Goal: Task Accomplishment & Management: Complete application form

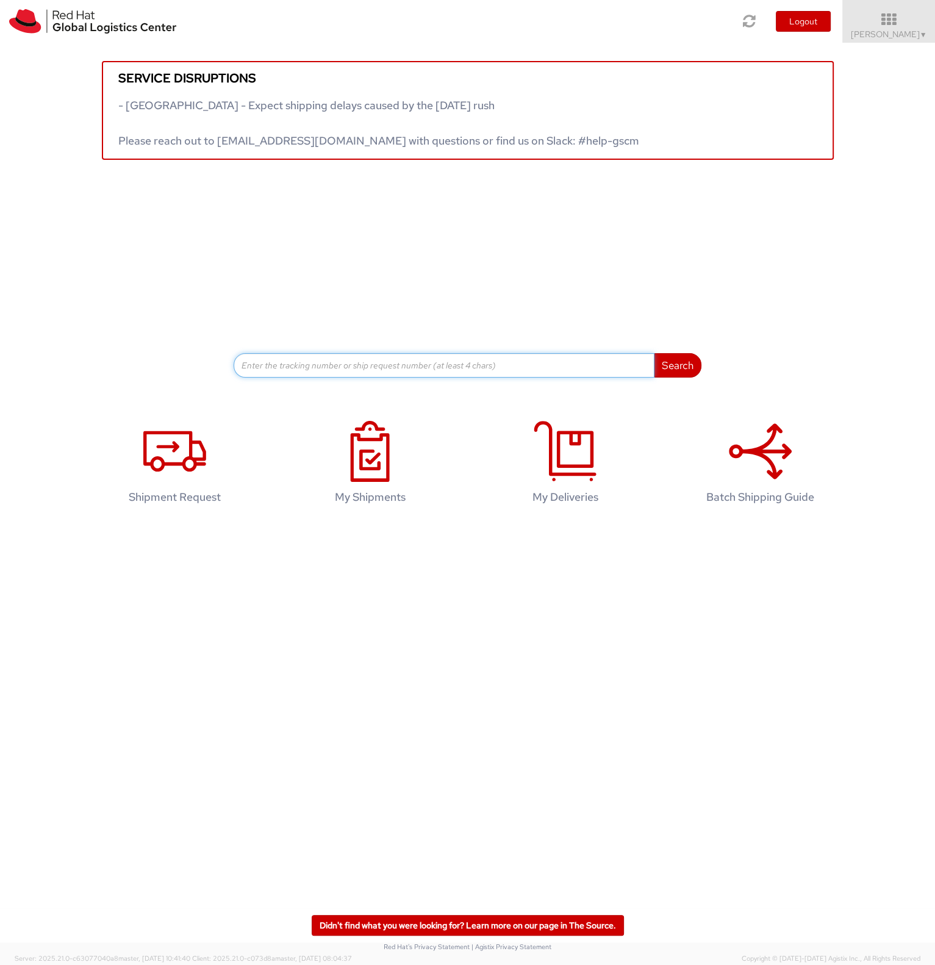
click at [276, 370] on input at bounding box center [444, 365] width 421 height 24
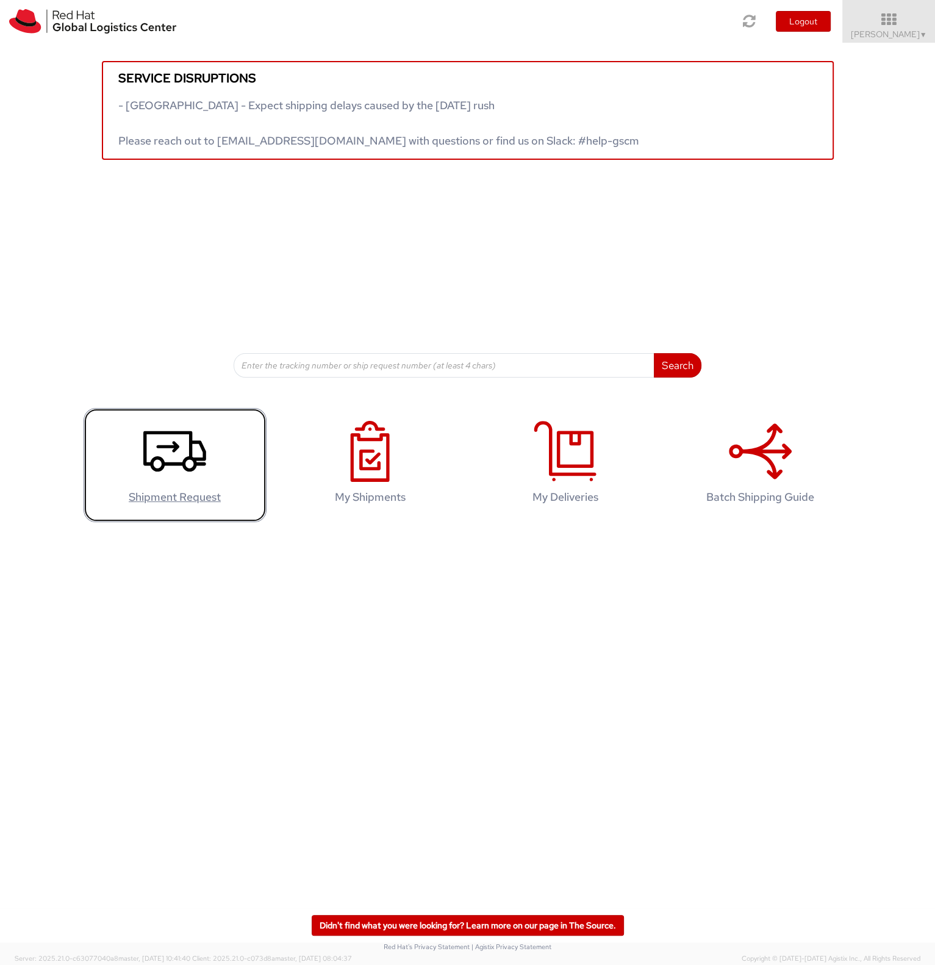
click at [188, 474] on icon at bounding box center [174, 451] width 63 height 61
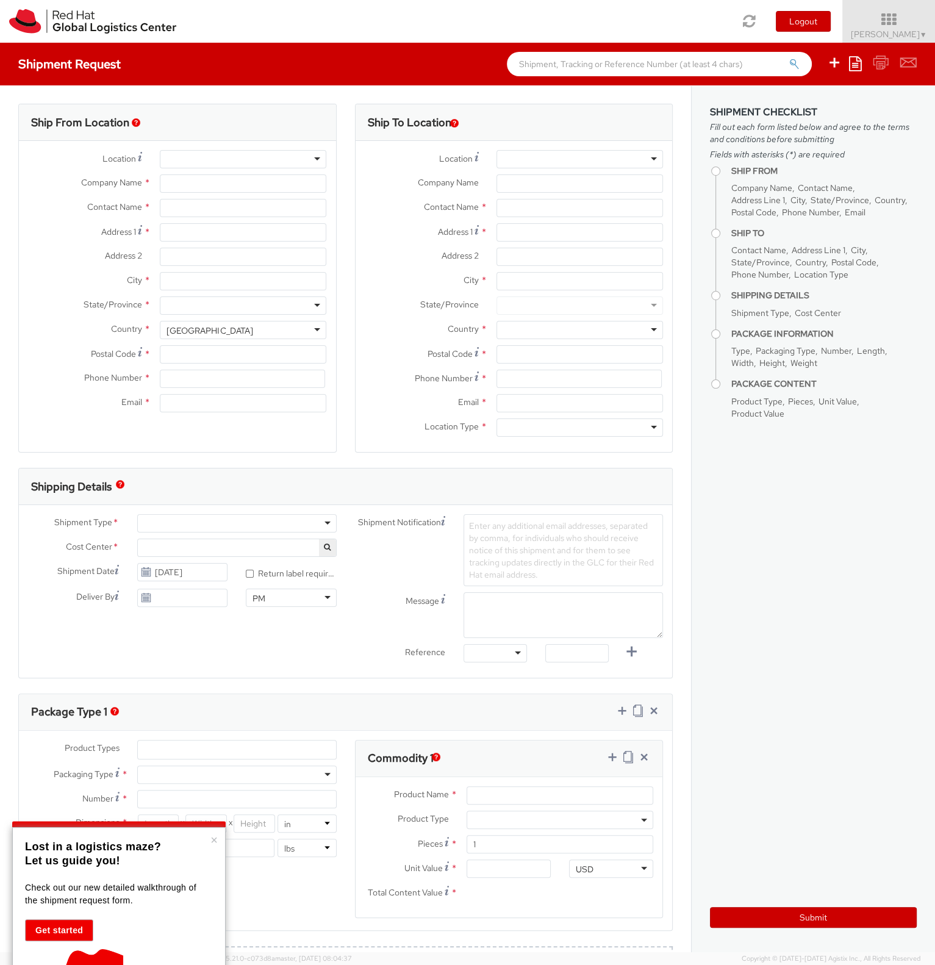
select select "414"
select select
type input "Red Hat S.R.L"
type input "[PERSON_NAME]"
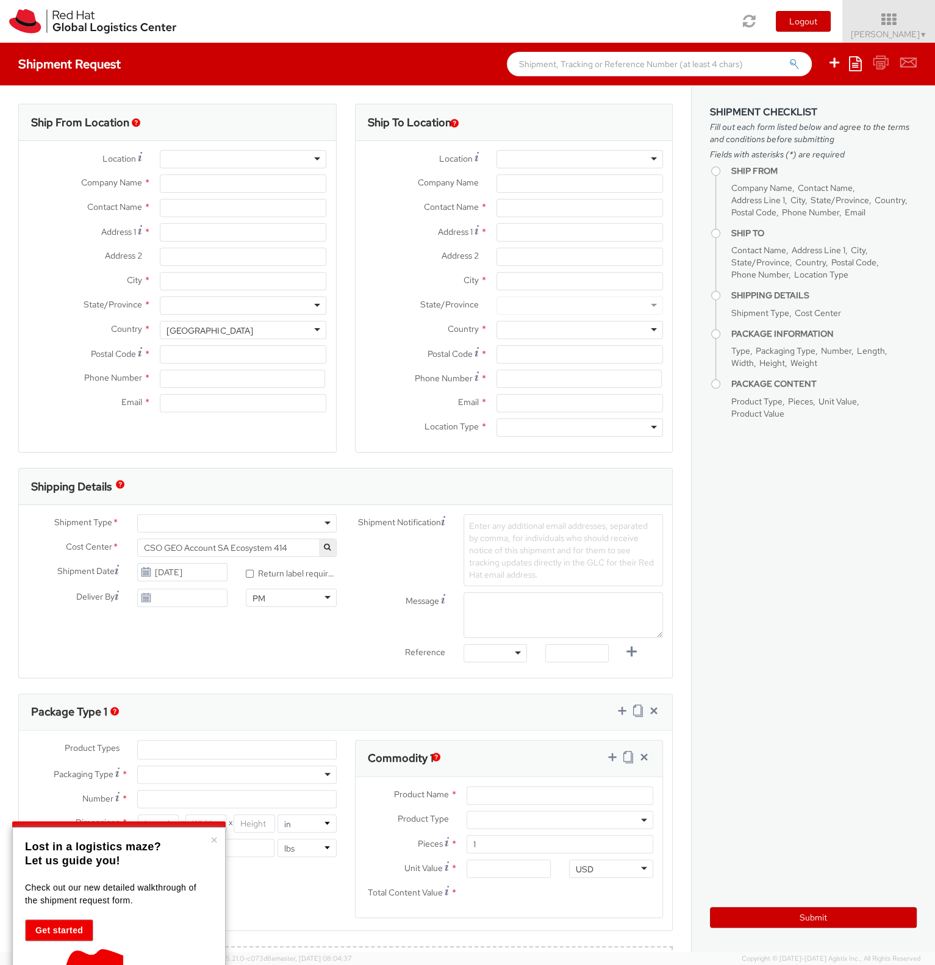
type input "[STREET_ADDRESS][PERSON_NAME]"
type input "[GEOGRAPHIC_DATA]"
type input "00192"
type input "39 06 8750 2300"
type input "[EMAIL_ADDRESS][DOMAIN_NAME]"
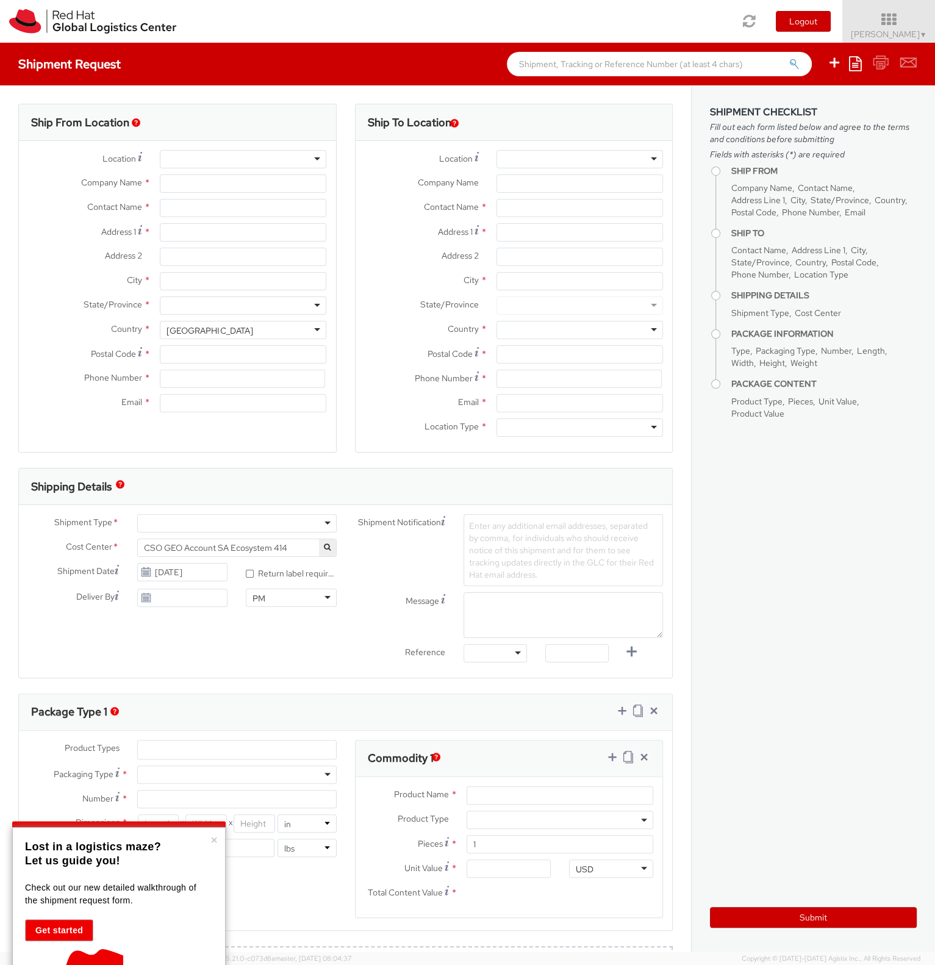
select select "CM"
select select "KGS"
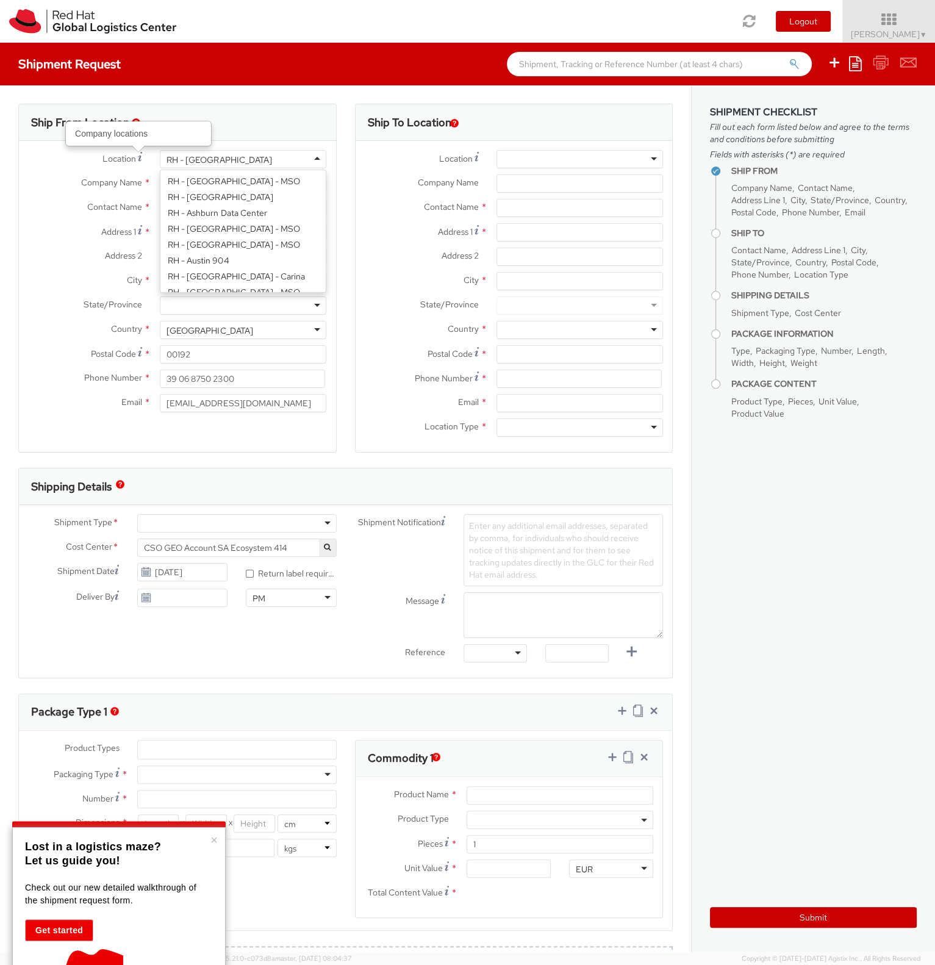
click at [206, 157] on div "RH - [GEOGRAPHIC_DATA]" at bounding box center [219, 160] width 105 height 12
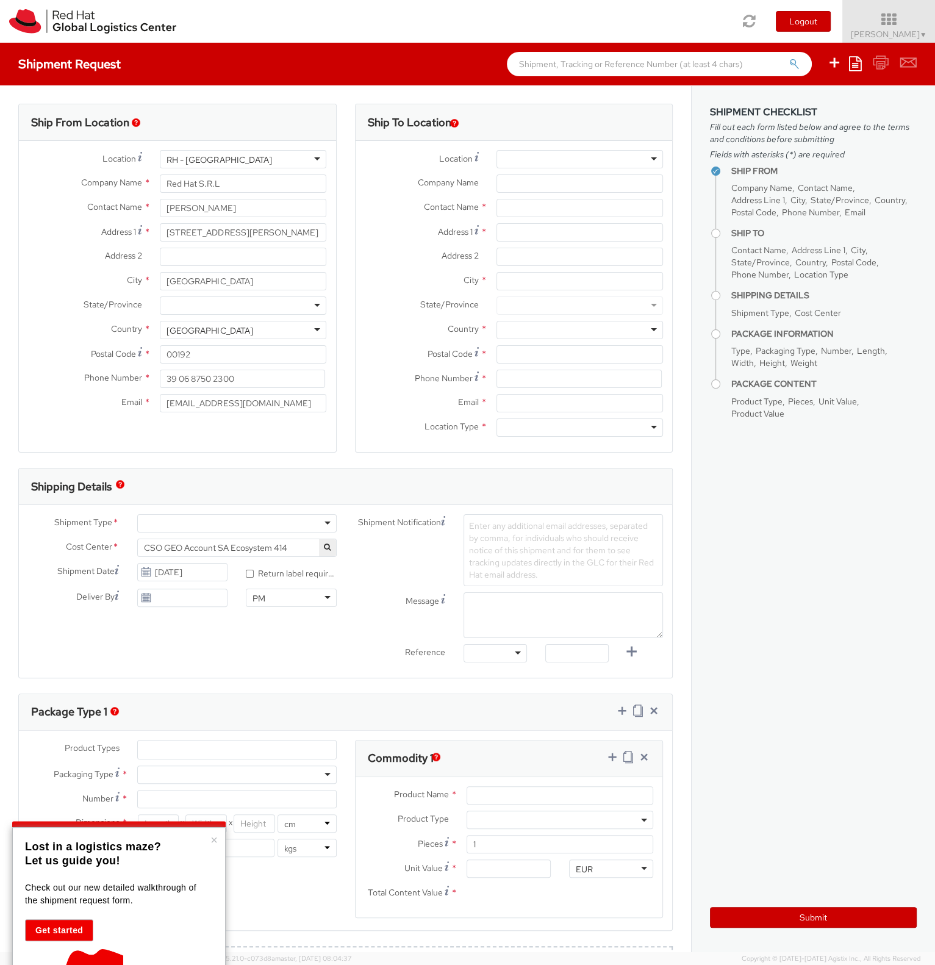
click at [58, 295] on div "City * [GEOGRAPHIC_DATA]" at bounding box center [177, 284] width 317 height 24
click at [194, 161] on div "RH - [GEOGRAPHIC_DATA]" at bounding box center [219, 160] width 105 height 12
click at [194, 177] on div "Location * [GEOGRAPHIC_DATA] - [GEOGRAPHIC_DATA] [GEOGRAPHIC_DATA] - [GEOGRAPHI…" at bounding box center [177, 284] width 317 height 268
click at [207, 213] on input "[PERSON_NAME]" at bounding box center [243, 208] width 167 height 18
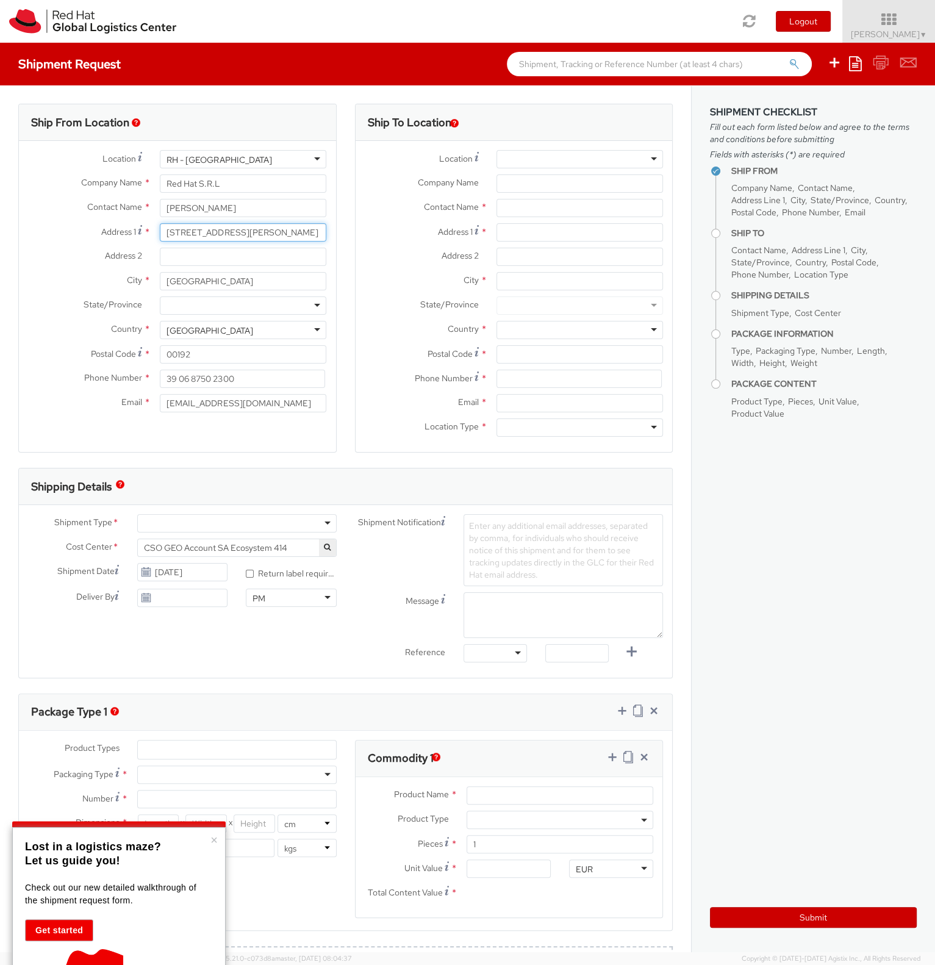
click at [279, 236] on input "[STREET_ADDRESS][PERSON_NAME]" at bounding box center [243, 232] width 167 height 18
drag, startPoint x: 267, startPoint y: 237, endPoint x: 154, endPoint y: 235, distance: 113.5
click at [154, 235] on div "[STREET_ADDRESS][PERSON_NAME]" at bounding box center [243, 232] width 185 height 18
type input "v"
type input "[STREET_ADDRESS][PERSON_NAME]"
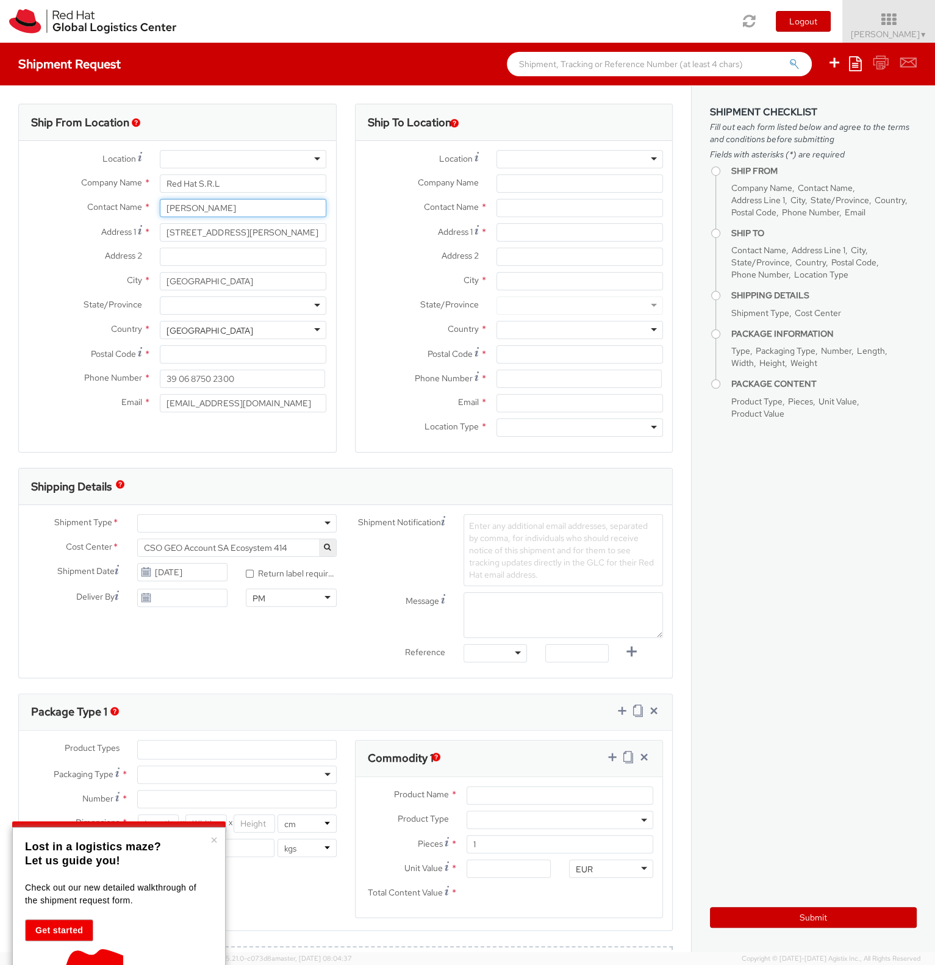
type input "[PERSON_NAME]"
type input "[GEOGRAPHIC_DATA]"
type input "00144"
type input "3455998133"
type input "[EMAIL_ADDRESS][DOMAIN_NAME]"
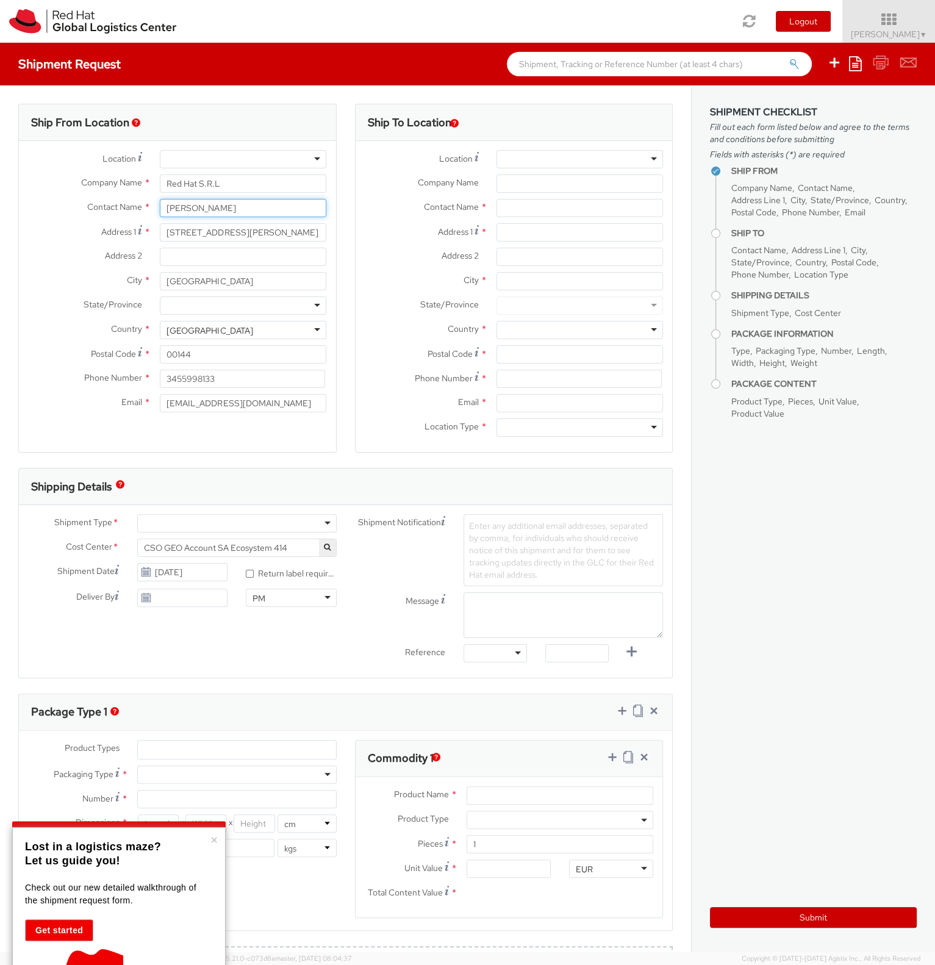
click at [223, 209] on input "[PERSON_NAME]" at bounding box center [243, 208] width 167 height 18
type input "[PERSON_NAME]"
click at [259, 235] on input "[STREET_ADDRESS][PERSON_NAME]" at bounding box center [243, 232] width 167 height 18
click at [180, 258] on input "Address 2 *" at bounding box center [243, 257] width 167 height 18
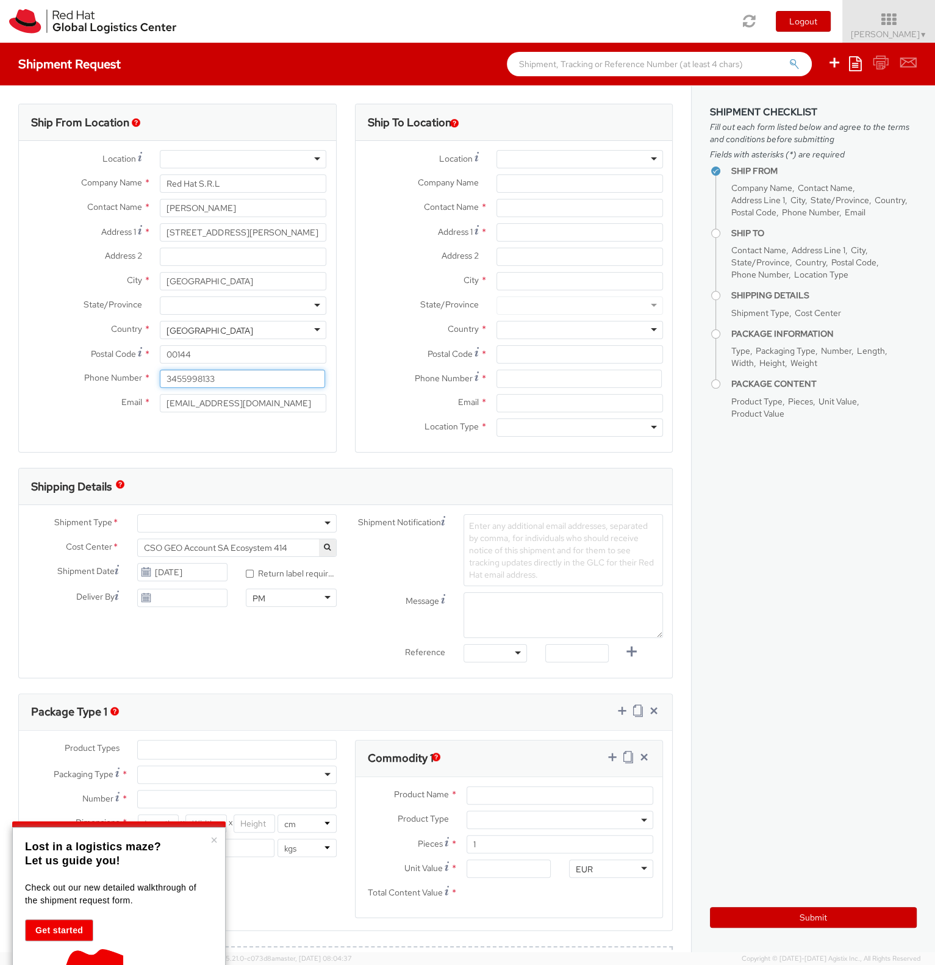
drag, startPoint x: 210, startPoint y: 382, endPoint x: 158, endPoint y: 376, distance: 52.3
click at [158, 376] on div "3455998133" at bounding box center [243, 379] width 185 height 18
type input "3488236656"
drag, startPoint x: 271, startPoint y: 404, endPoint x: 159, endPoint y: 398, distance: 111.8
click at [160, 398] on input "[EMAIL_ADDRESS][DOMAIN_NAME]" at bounding box center [243, 403] width 167 height 18
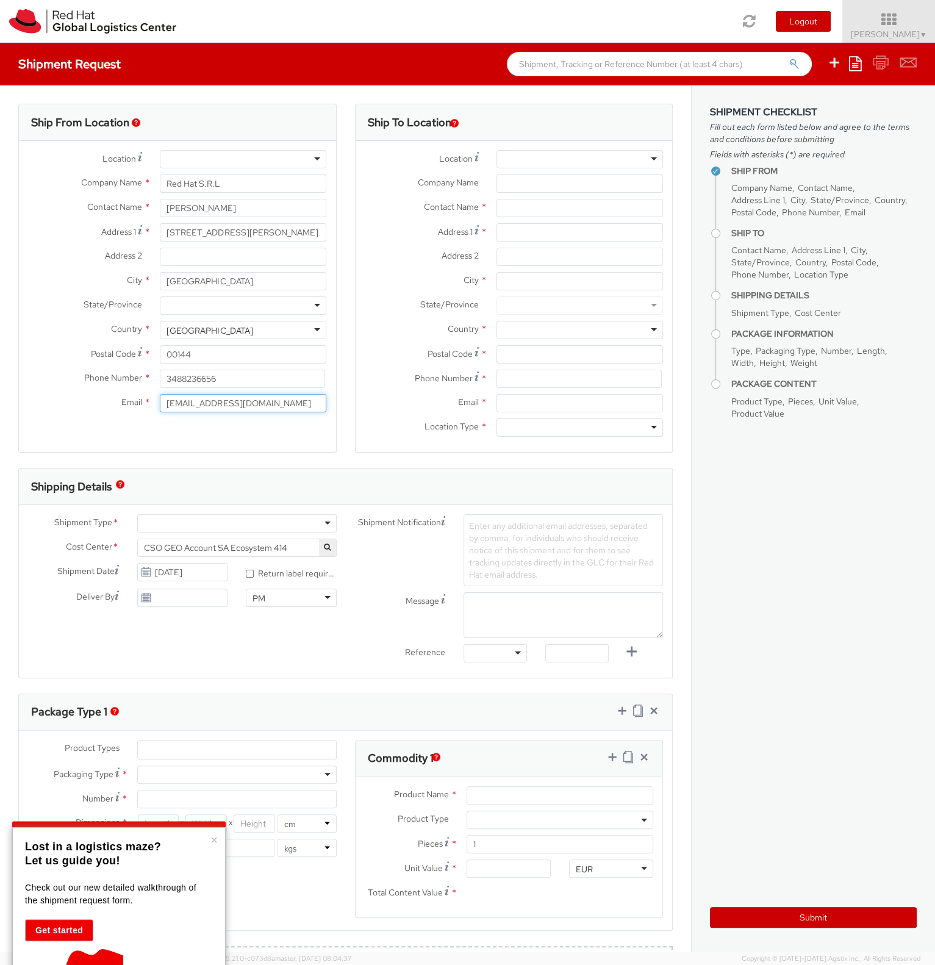
type input "[EMAIL_ADDRESS][DOMAIN_NAME]"
click at [260, 307] on div at bounding box center [243, 305] width 167 height 18
click at [590, 159] on div at bounding box center [580, 159] width 167 height 18
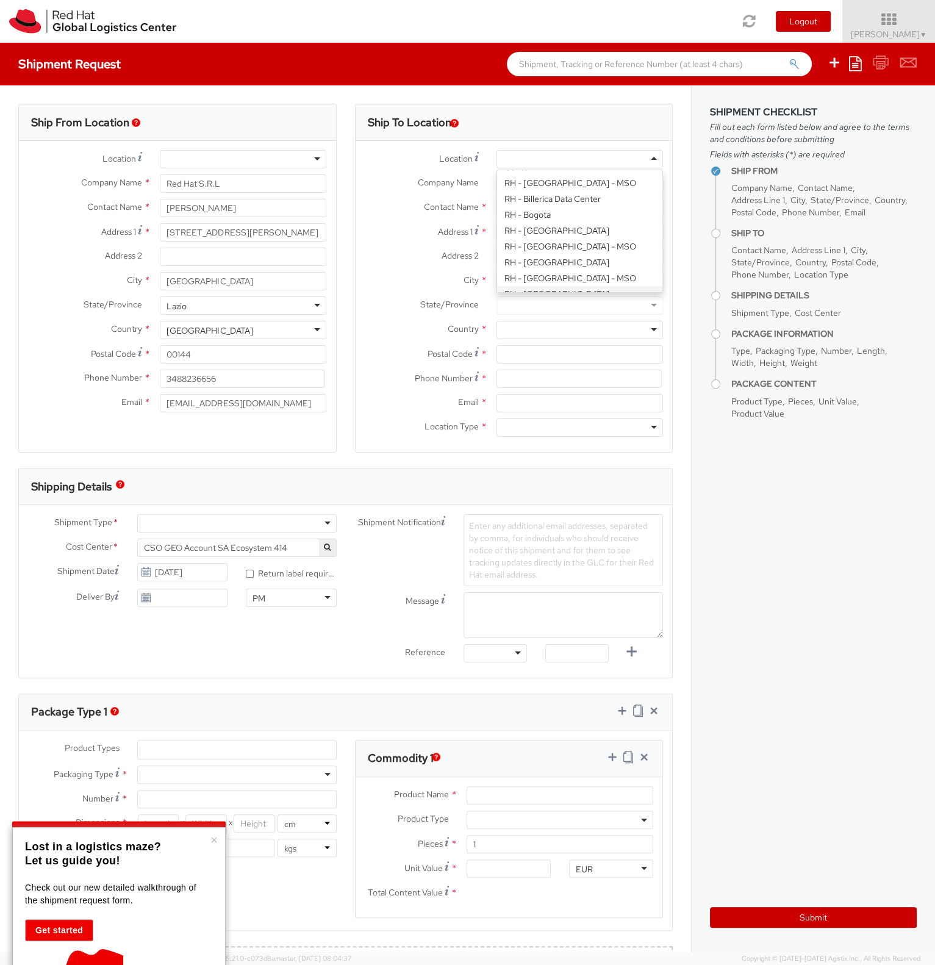
scroll to position [285, 0]
type input "Red Hat Czech s.r.o."
type input "Purkynova 647/111"
type input "[GEOGRAPHIC_DATA]"
type input "621 00"
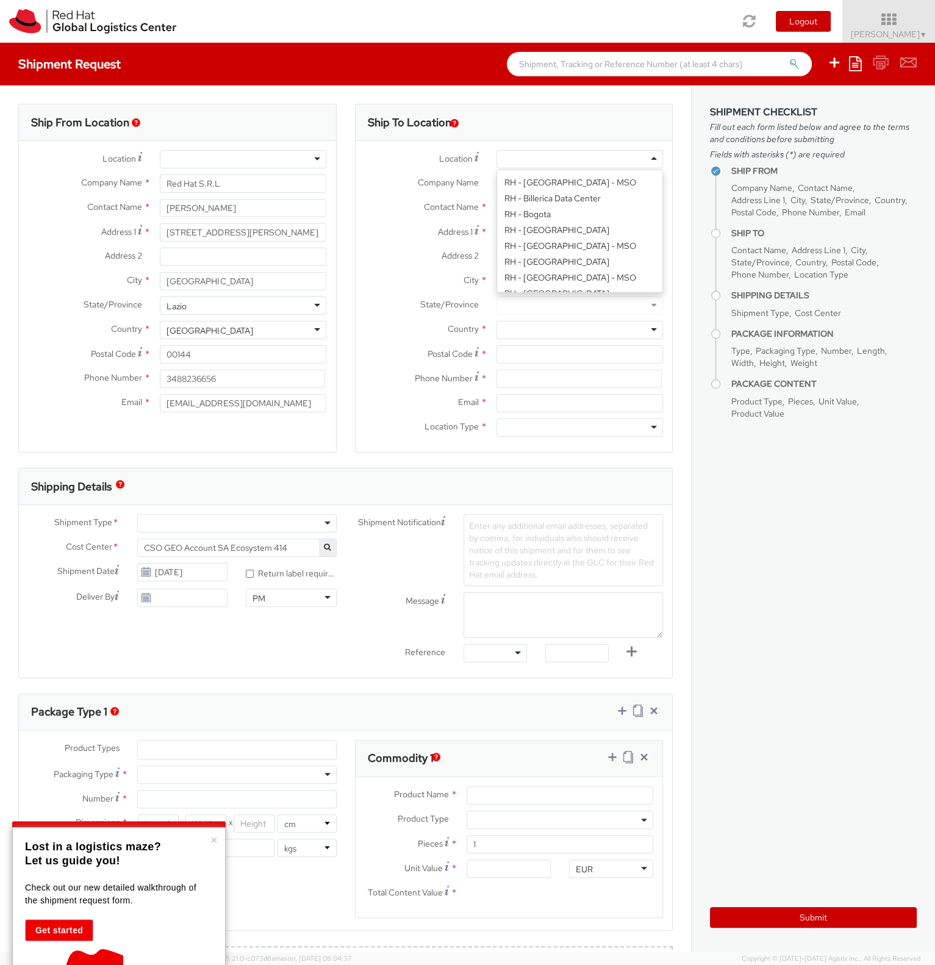
type input "420 532 294 555"
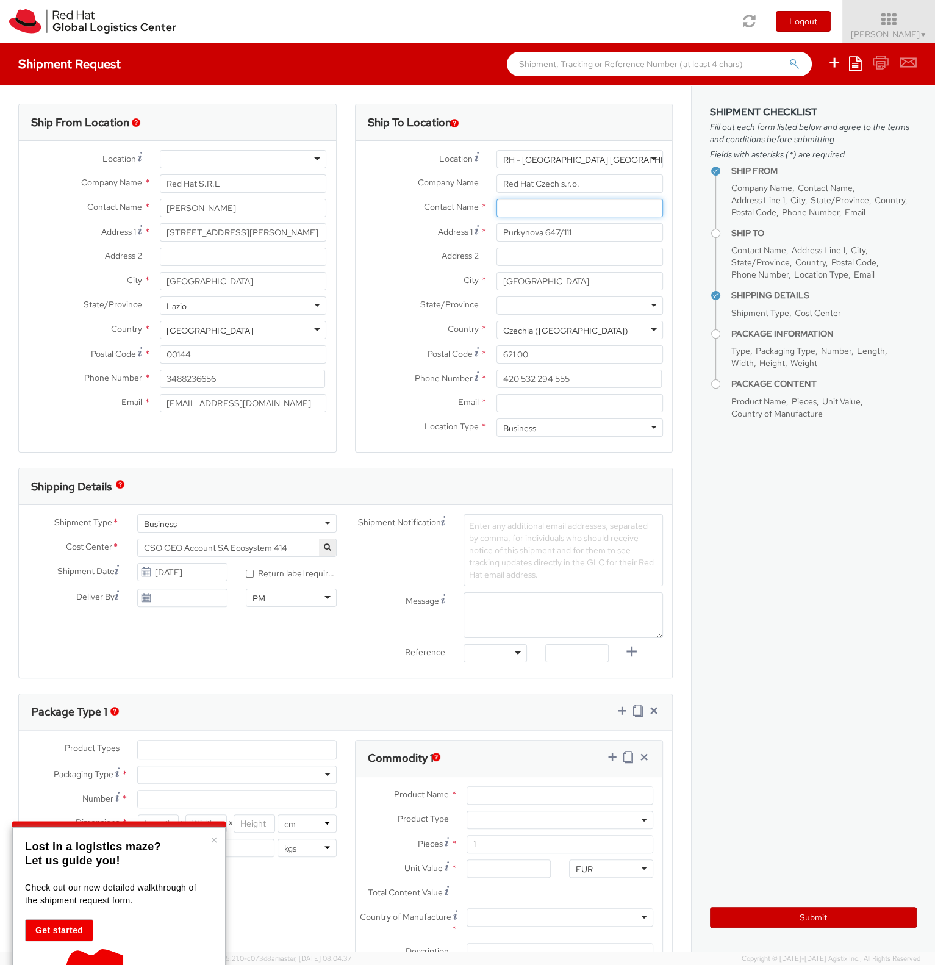
click at [537, 200] on input "text" at bounding box center [580, 208] width 167 height 18
paste input "Red Hat IT - Endpoint Systems"
type input "Red Hat IT - Endpoint Systems"
click at [555, 409] on input "Email *" at bounding box center [580, 403] width 167 height 18
paste input "[EMAIL_ADDRESS][DOMAIN_NAME]"
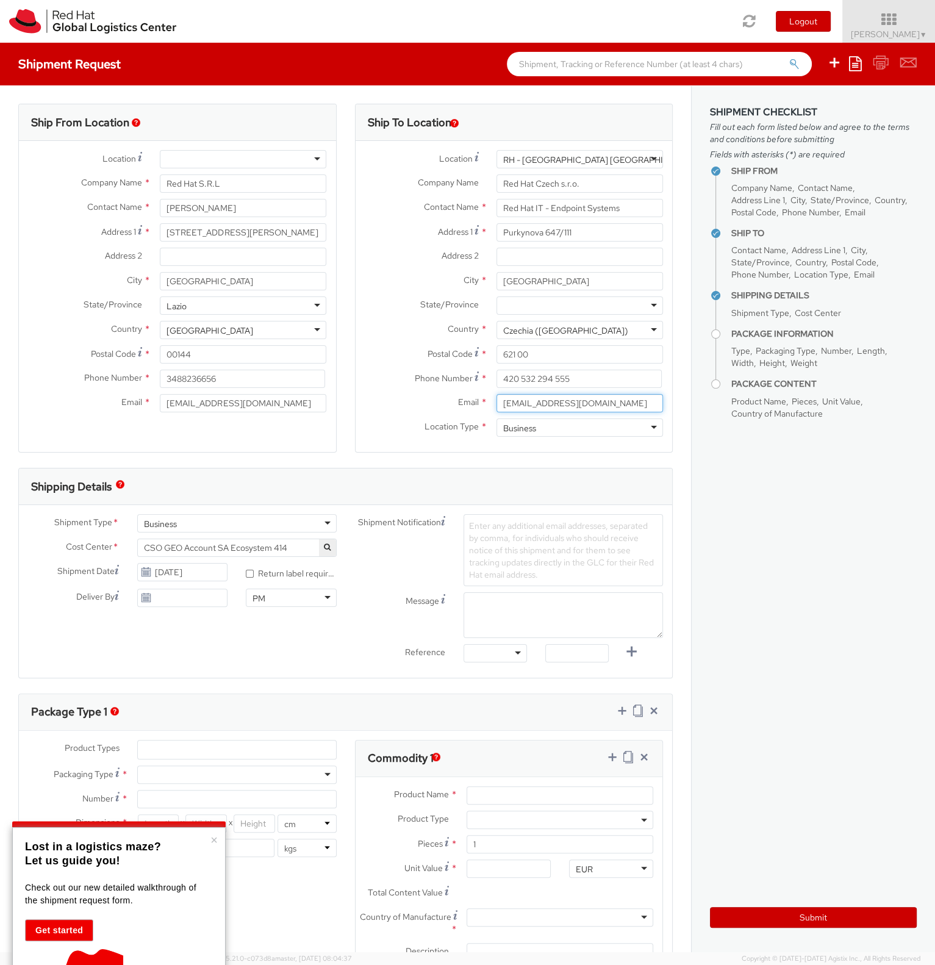
type input "[EMAIL_ADDRESS][DOMAIN_NAME]"
click at [295, 436] on div "Ship From Location Location * [GEOGRAPHIC_DATA] - [GEOGRAPHIC_DATA] - [GEOGRAPH…" at bounding box center [177, 278] width 318 height 349
click at [310, 521] on div "Business" at bounding box center [236, 523] width 199 height 18
click at [298, 539] on div "Shipment Type * Business Business Business Cost Center * CSO GEO Account SA Eco…" at bounding box center [182, 563] width 327 height 99
click at [325, 548] on icon "button" at bounding box center [327, 547] width 7 height 7
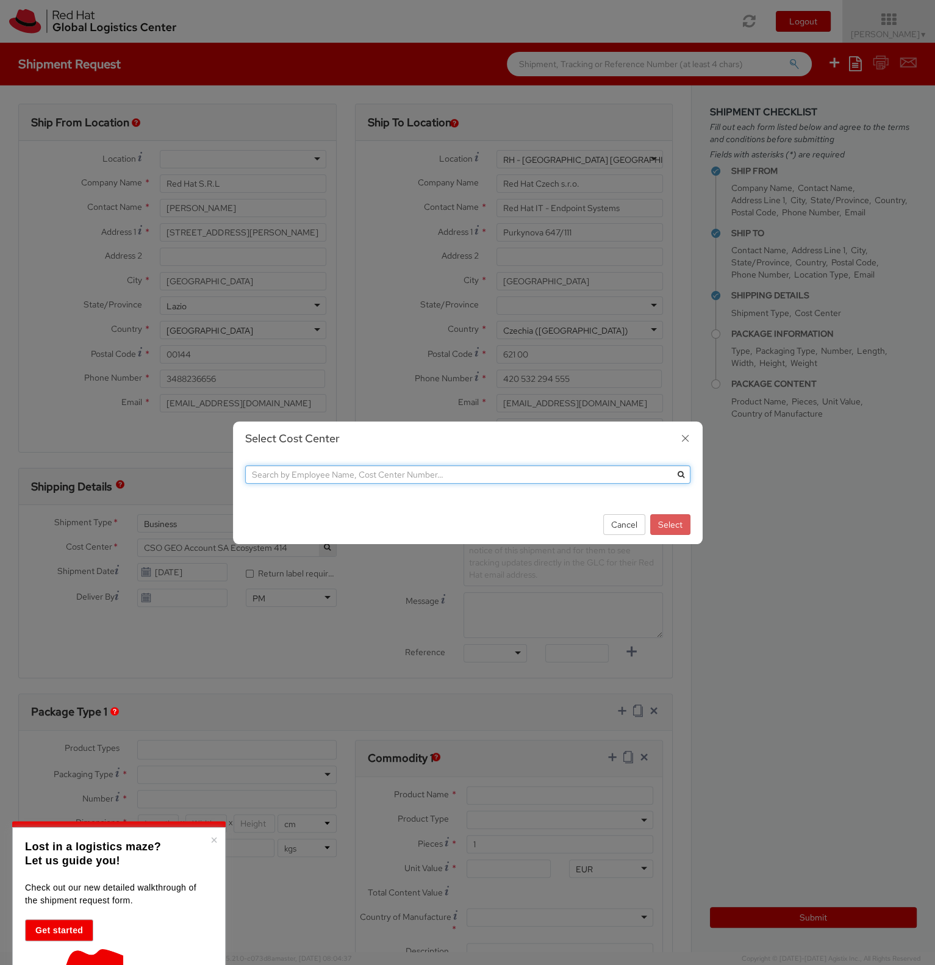
click at [333, 475] on input "text" at bounding box center [467, 474] width 445 height 18
type input "o"
click at [672, 465] on button "submit" at bounding box center [681, 474] width 18 height 18
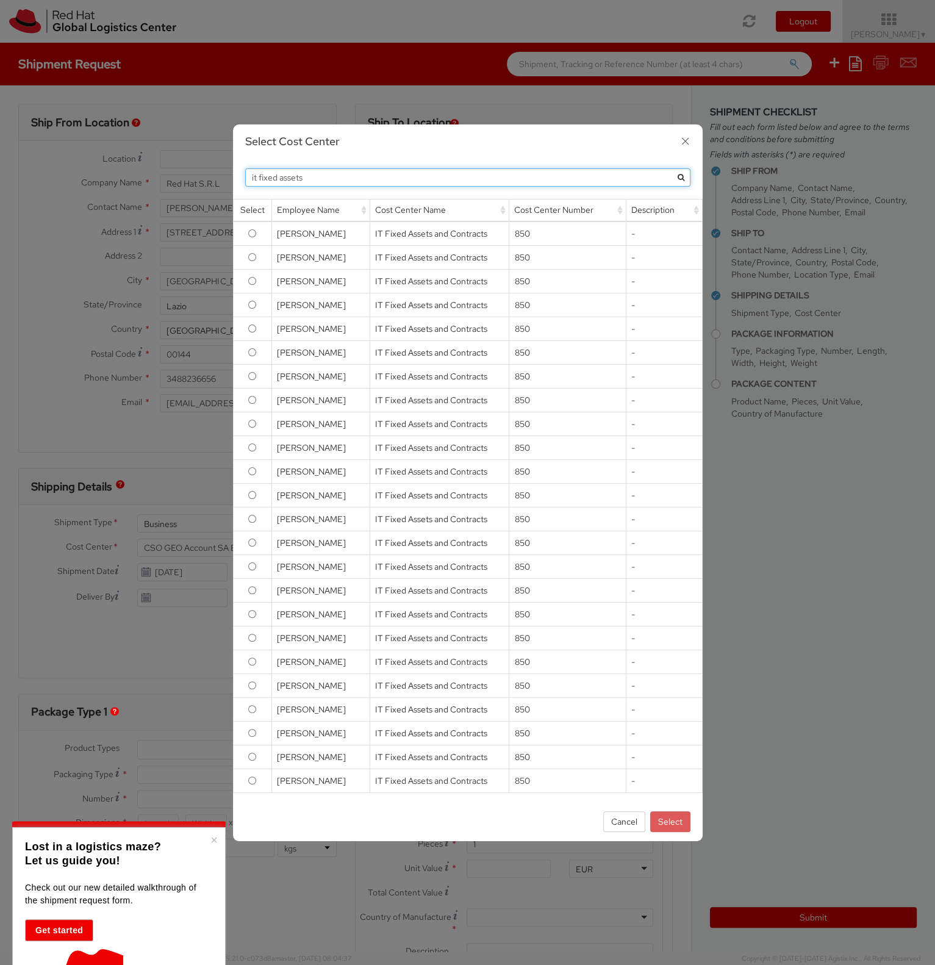
click at [343, 181] on input "it fixed assets" at bounding box center [467, 177] width 445 height 18
click at [672, 168] on button "submit" at bounding box center [681, 177] width 18 height 18
click at [345, 181] on input "it fixed assets" at bounding box center [467, 177] width 445 height 18
type input "i"
paste input "IT Fixed Assets and Contracts 850"
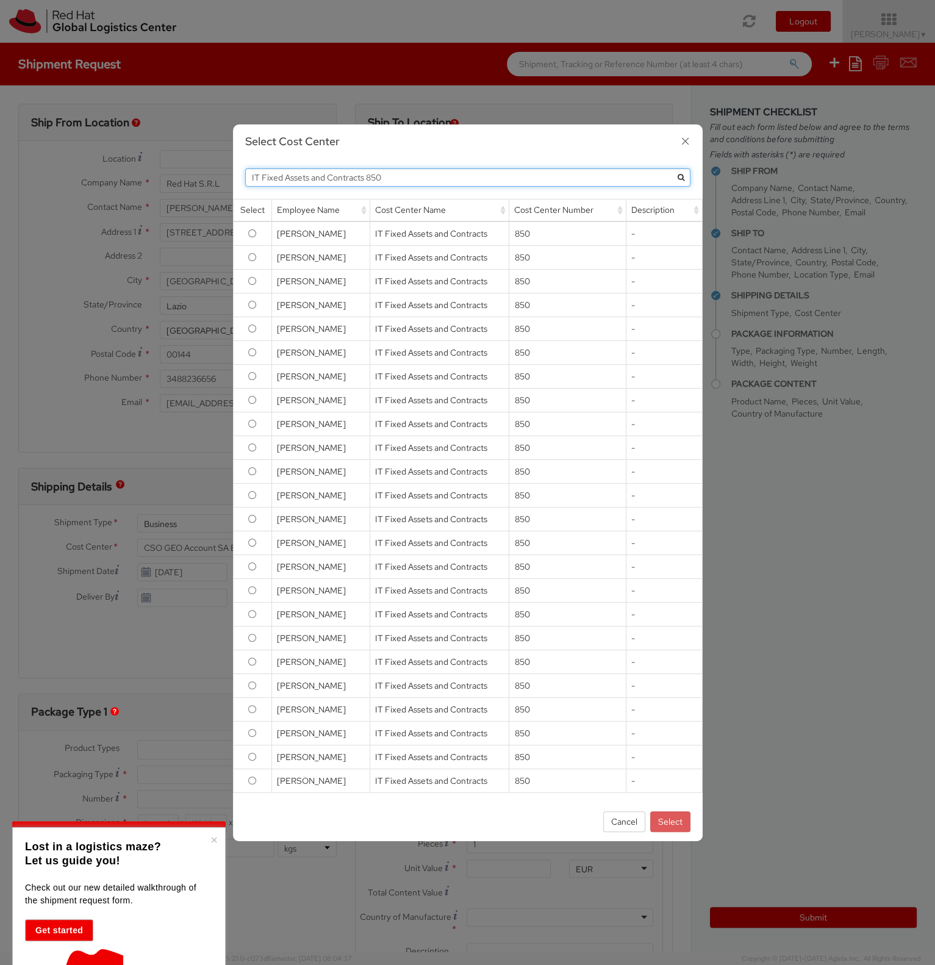
type input "IT Fixed Assets and Contracts 850"
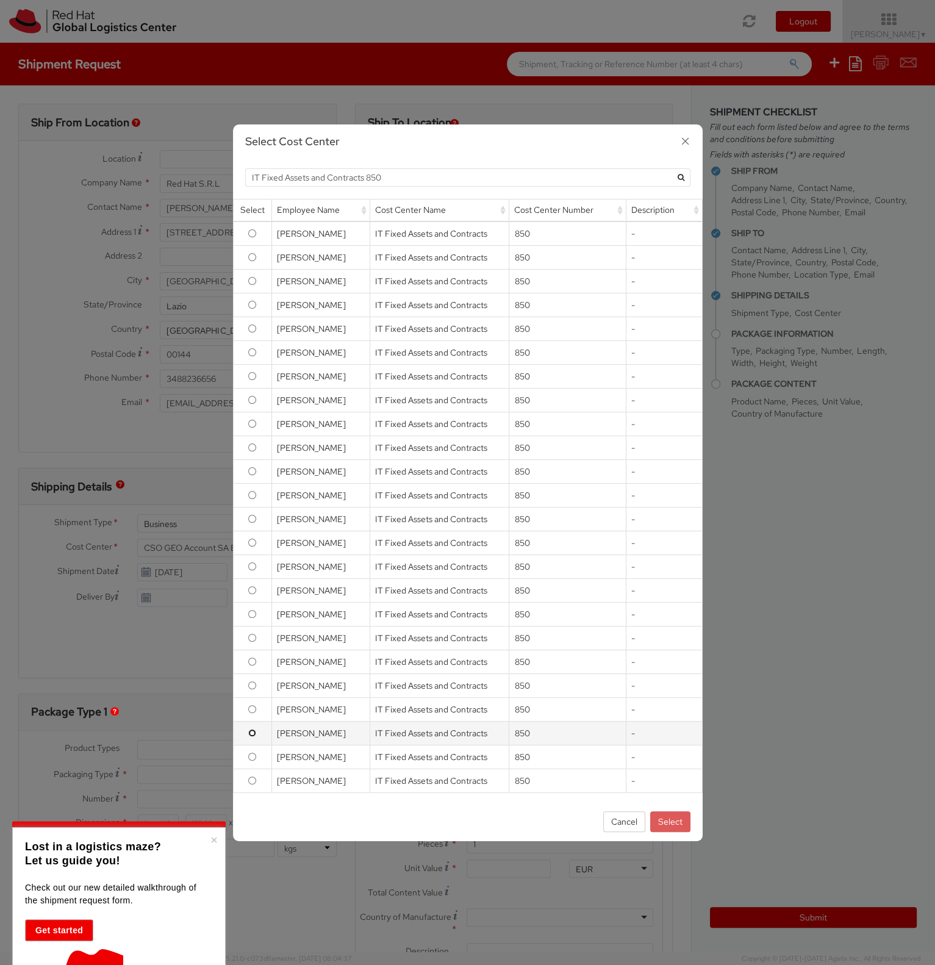
click at [255, 730] on input "radio" at bounding box center [252, 733] width 8 height 8
radio input "true"
click at [657, 822] on button "Select" at bounding box center [670, 821] width 40 height 21
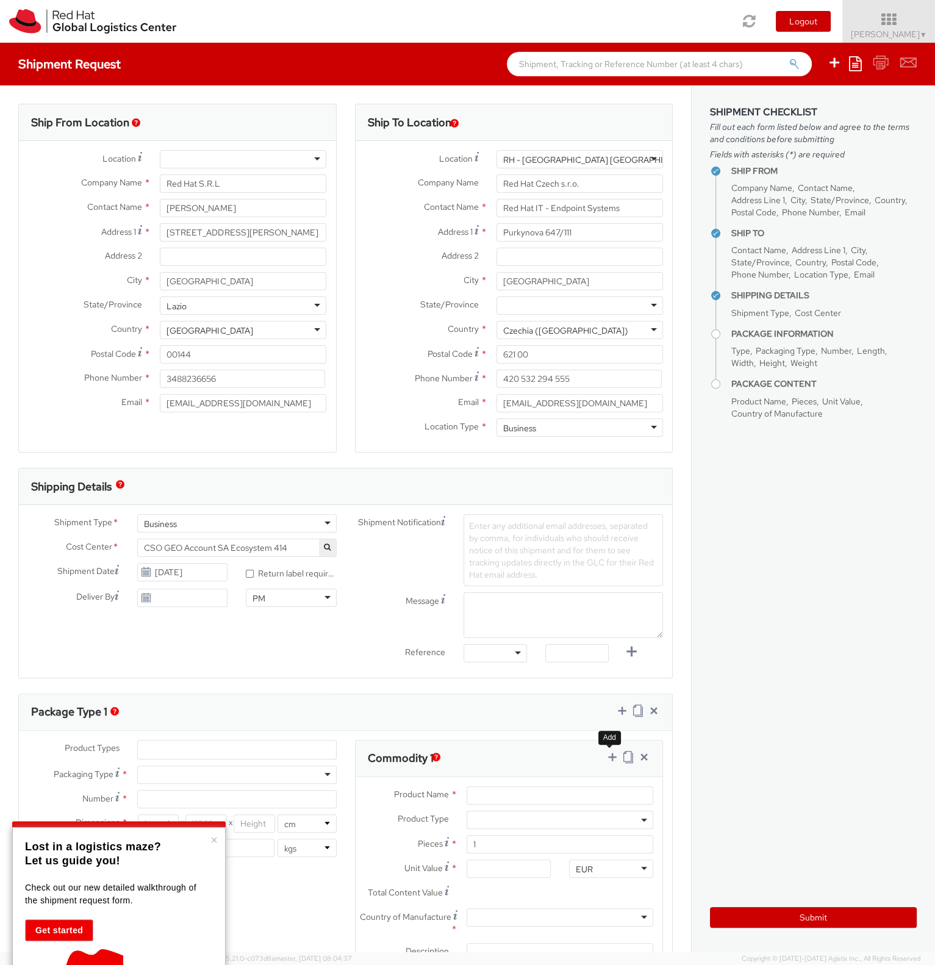
select select "850"
click at [185, 575] on input "[DATE]" at bounding box center [182, 572] width 91 height 18
click at [267, 673] on td "17" at bounding box center [264, 668] width 22 height 18
click at [173, 576] on input "[DATE]" at bounding box center [182, 572] width 91 height 18
click at [174, 692] on td "20" at bounding box center [173, 686] width 24 height 18
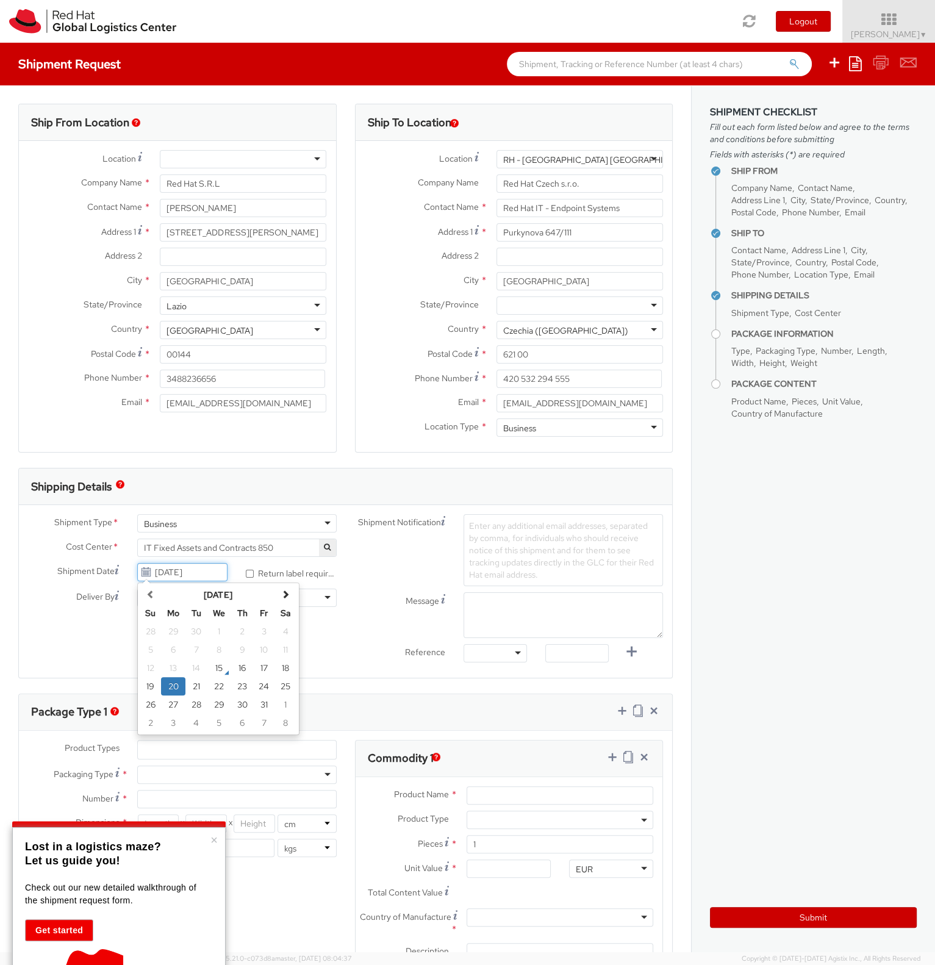
click at [168, 570] on input "[DATE]" at bounding box center [182, 572] width 91 height 18
click at [198, 686] on td "21" at bounding box center [196, 686] width 22 height 18
type input "[DATE]"
click at [196, 599] on input "[DATE]" at bounding box center [182, 598] width 91 height 18
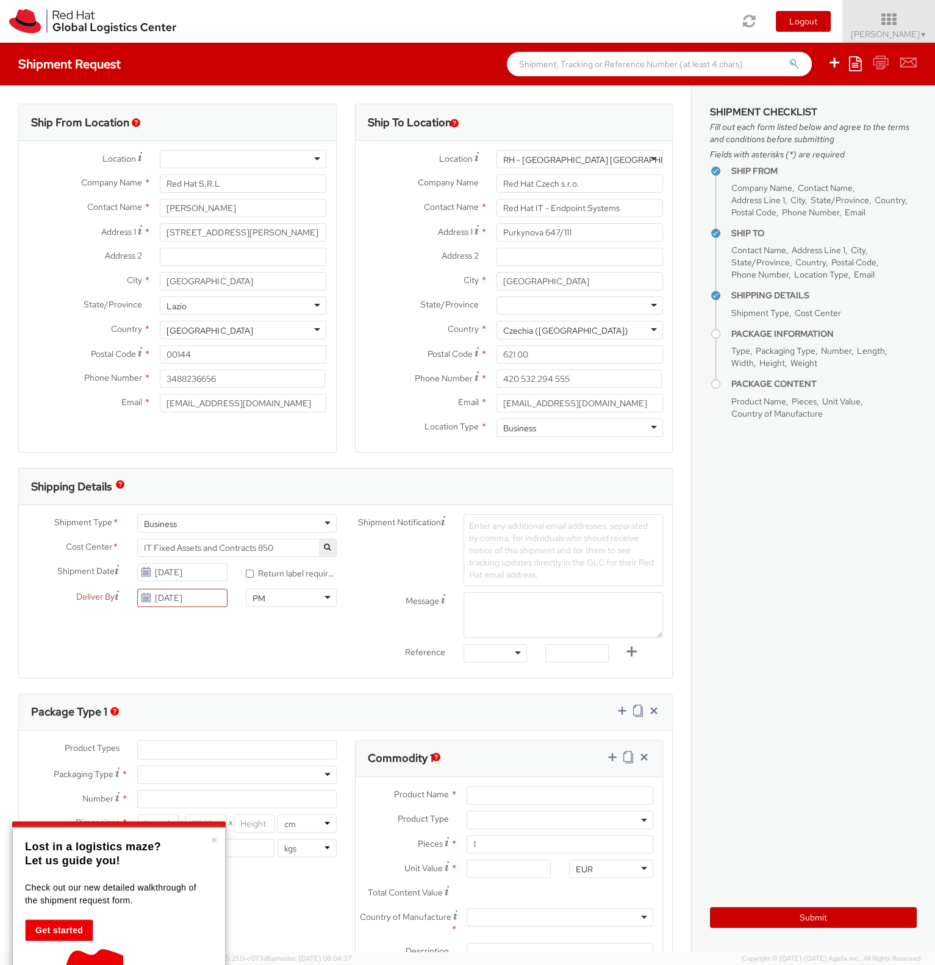
click at [509, 655] on div at bounding box center [495, 653] width 63 height 18
click at [497, 529] on span "Enter any additional email addresses, separated by comma, for individuals who s…" at bounding box center [561, 550] width 185 height 60
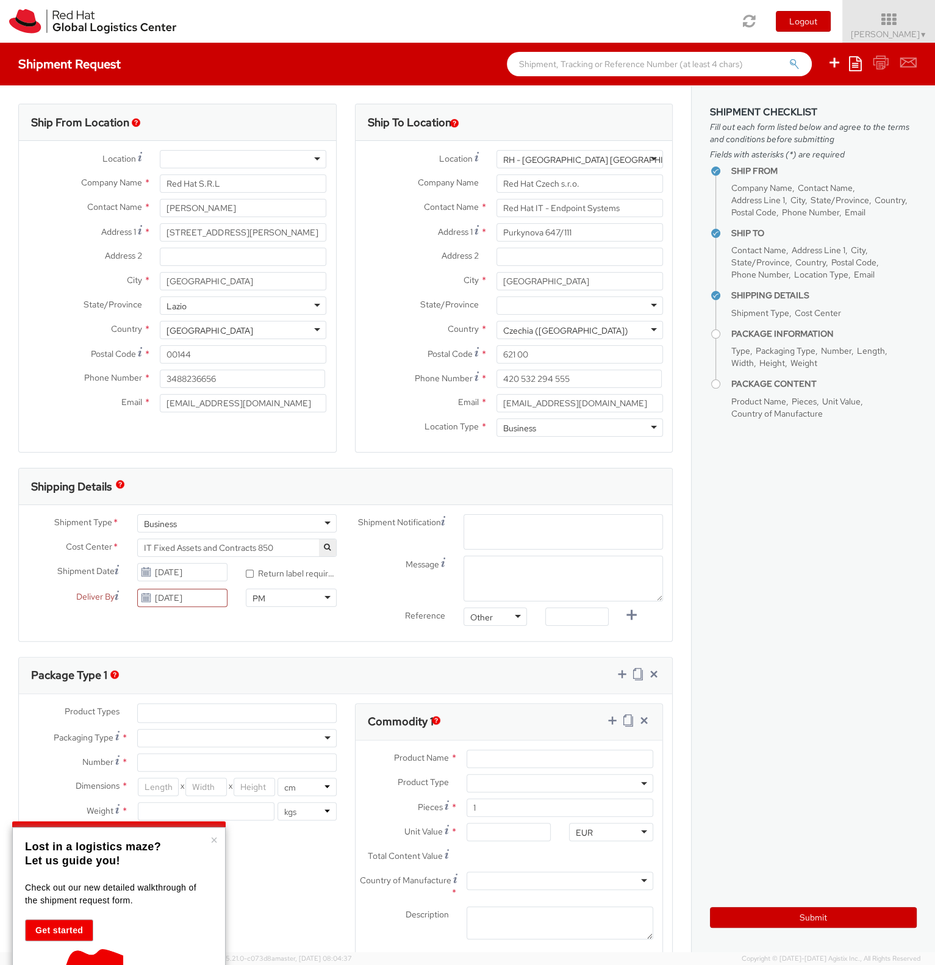
paste input "[EMAIL_ADDRESS][DOMAIN_NAME]"
type input "[EMAIL_ADDRESS][DOMAIN_NAME]"
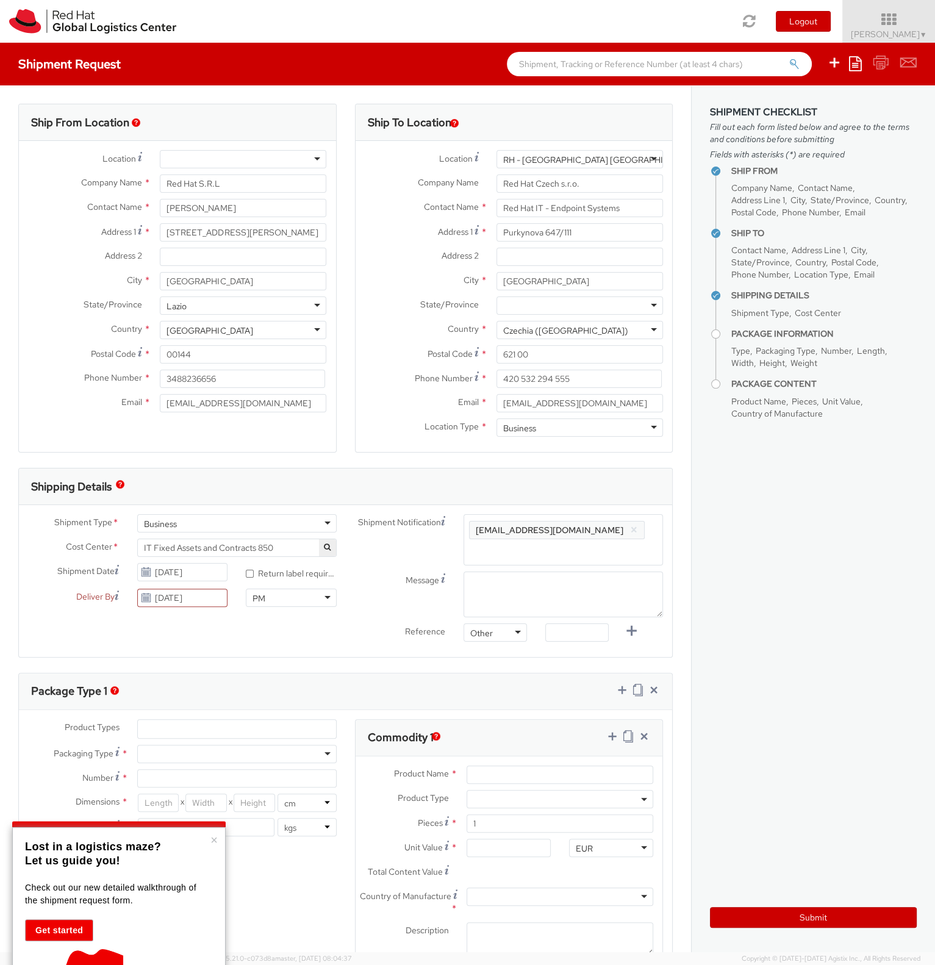
drag, startPoint x: 504, startPoint y: 534, endPoint x: 445, endPoint y: 526, distance: 59.7
click at [445, 526] on div "Shipment Notification Enter any additional email addresses, separated by comma,…" at bounding box center [509, 539] width 327 height 51
click at [508, 547] on span "Enter any additional email addresses, separated by comma, for individuals who s…" at bounding box center [563, 552] width 188 height 61
type input "m"
type input "[EMAIL_ADDRESS][DOMAIN_NAME]"
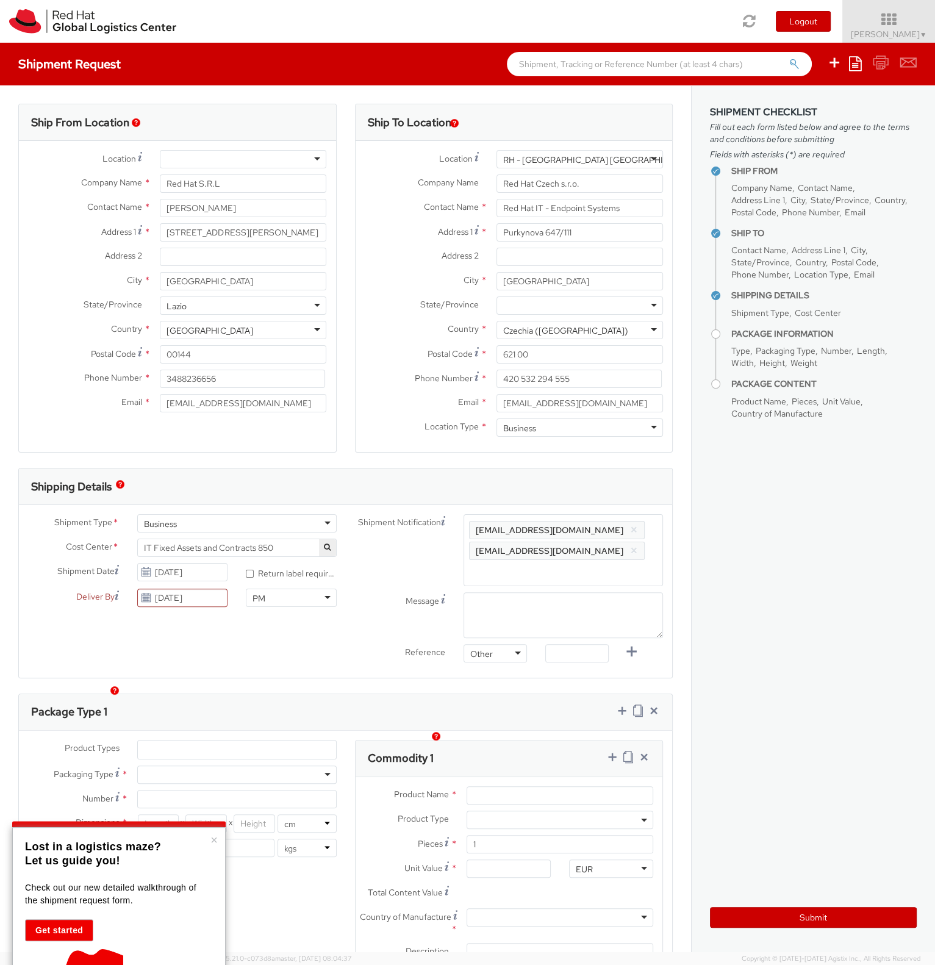
click at [559, 554] on div "Enter any additional email addresses, separated by comma, for individuals who s…" at bounding box center [563, 550] width 199 height 72
click at [497, 606] on textarea "Message" at bounding box center [563, 615] width 199 height 46
click at [469, 612] on textarea "pickup between 10am and 4pm" at bounding box center [563, 615] width 199 height 46
type textarea "pickup between 10am and 4pm"
click at [561, 654] on input "text" at bounding box center [576, 653] width 63 height 18
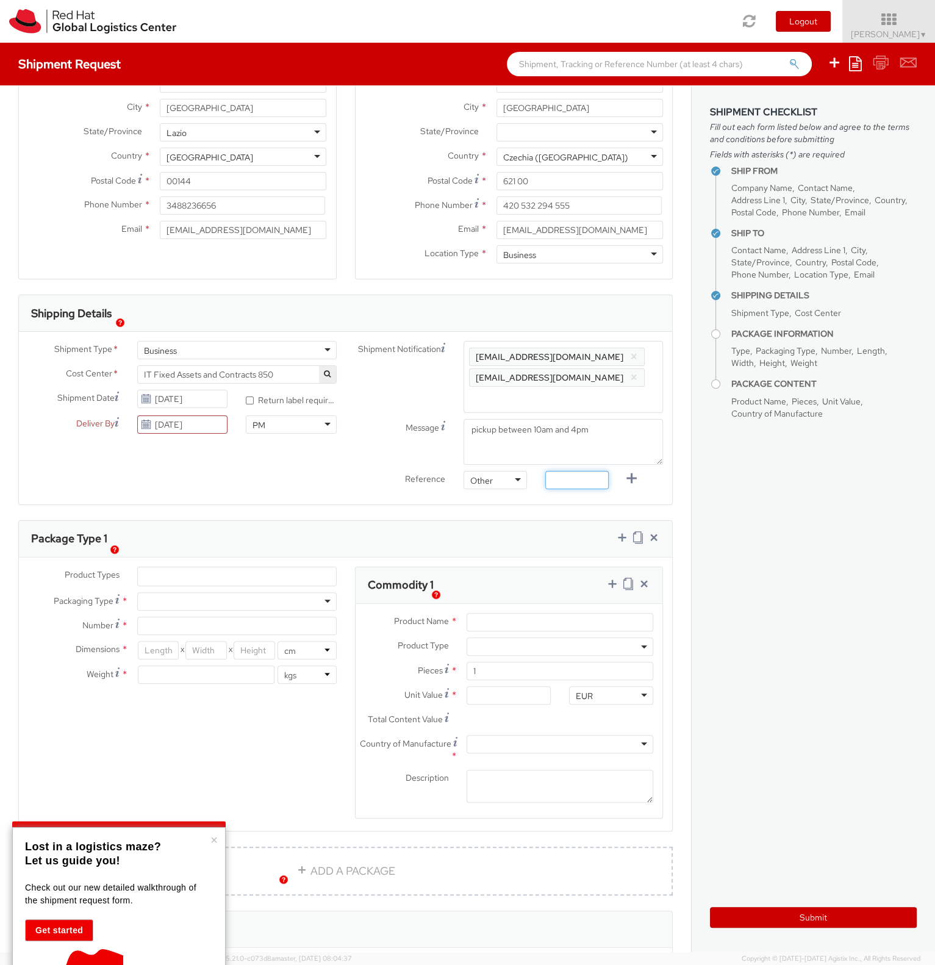
scroll to position [176, 0]
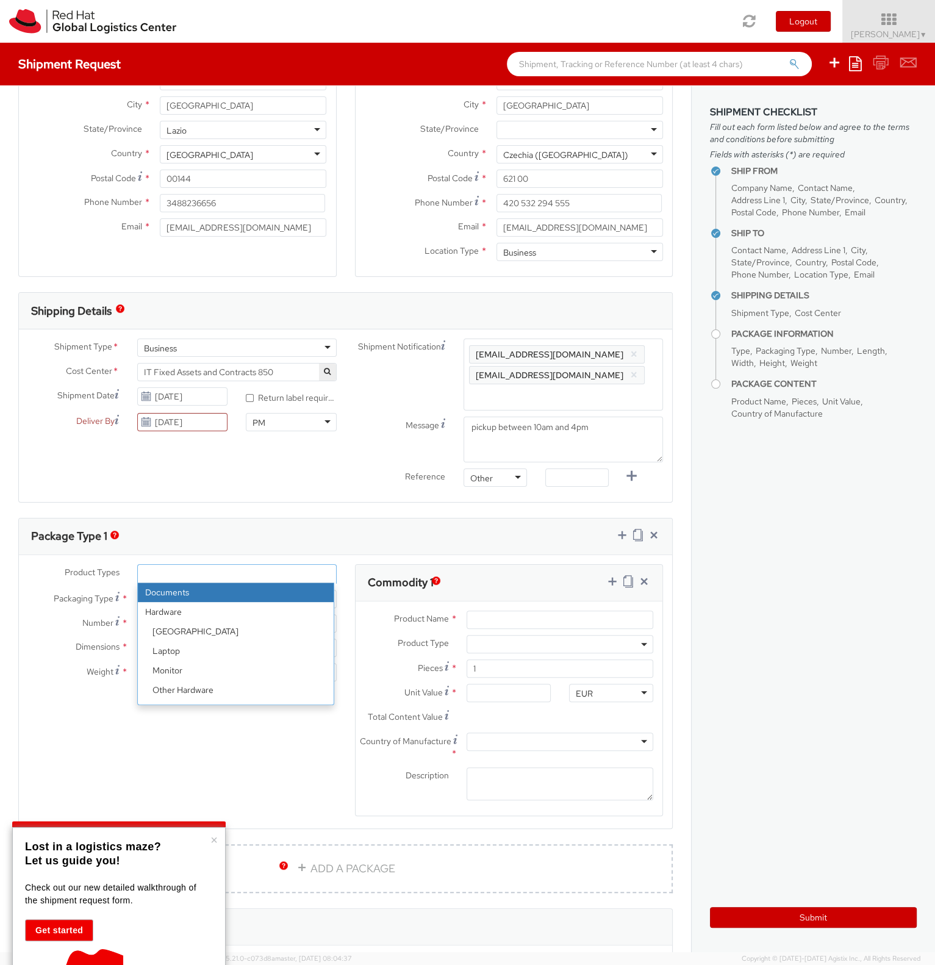
click at [198, 573] on ul at bounding box center [237, 574] width 198 height 18
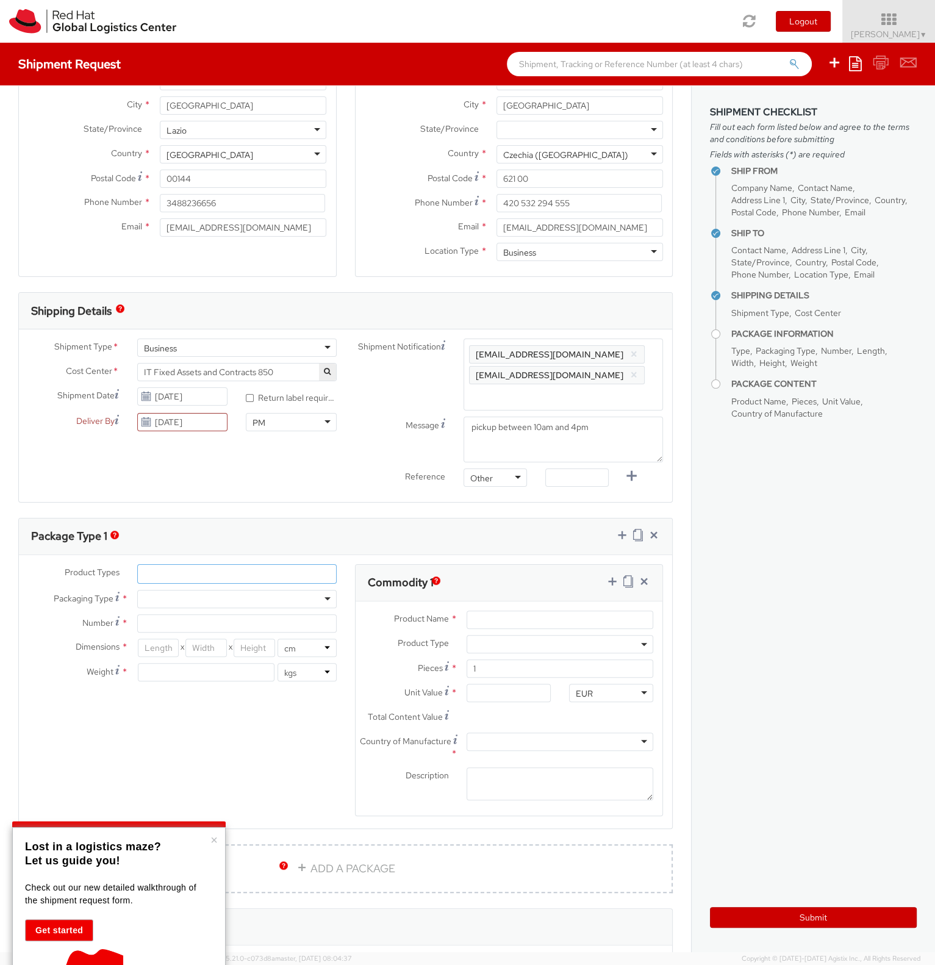
click at [198, 576] on ul at bounding box center [237, 574] width 198 height 18
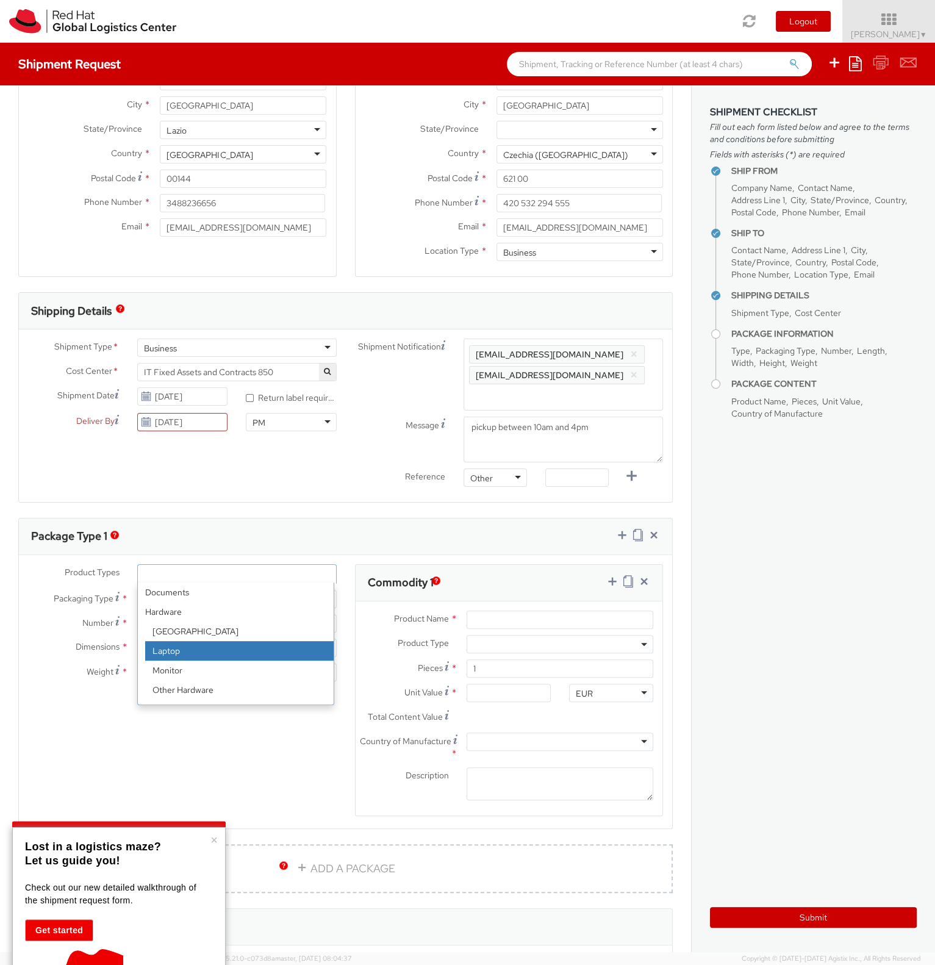
select select "LAPTOP"
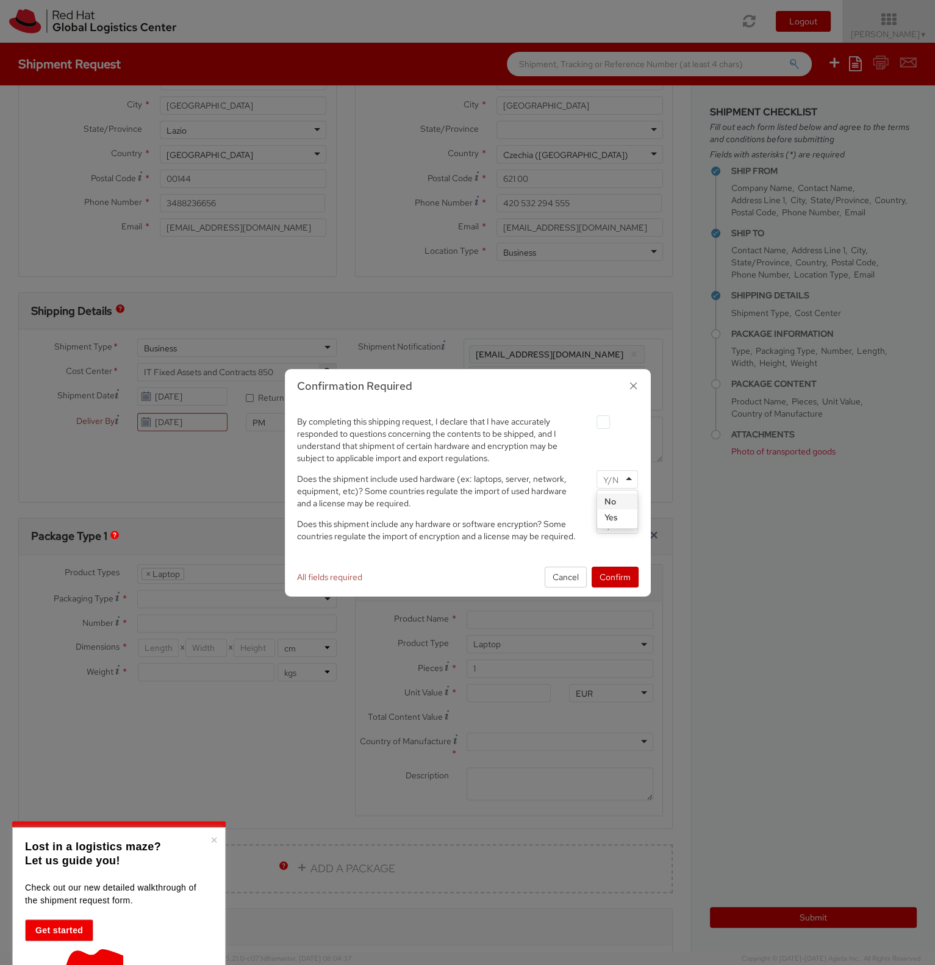
click at [620, 481] on input "select-one" at bounding box center [612, 480] width 18 height 12
click at [617, 523] on input "select-one" at bounding box center [612, 525] width 18 height 12
click at [617, 576] on button "Confirm" at bounding box center [615, 577] width 47 height 21
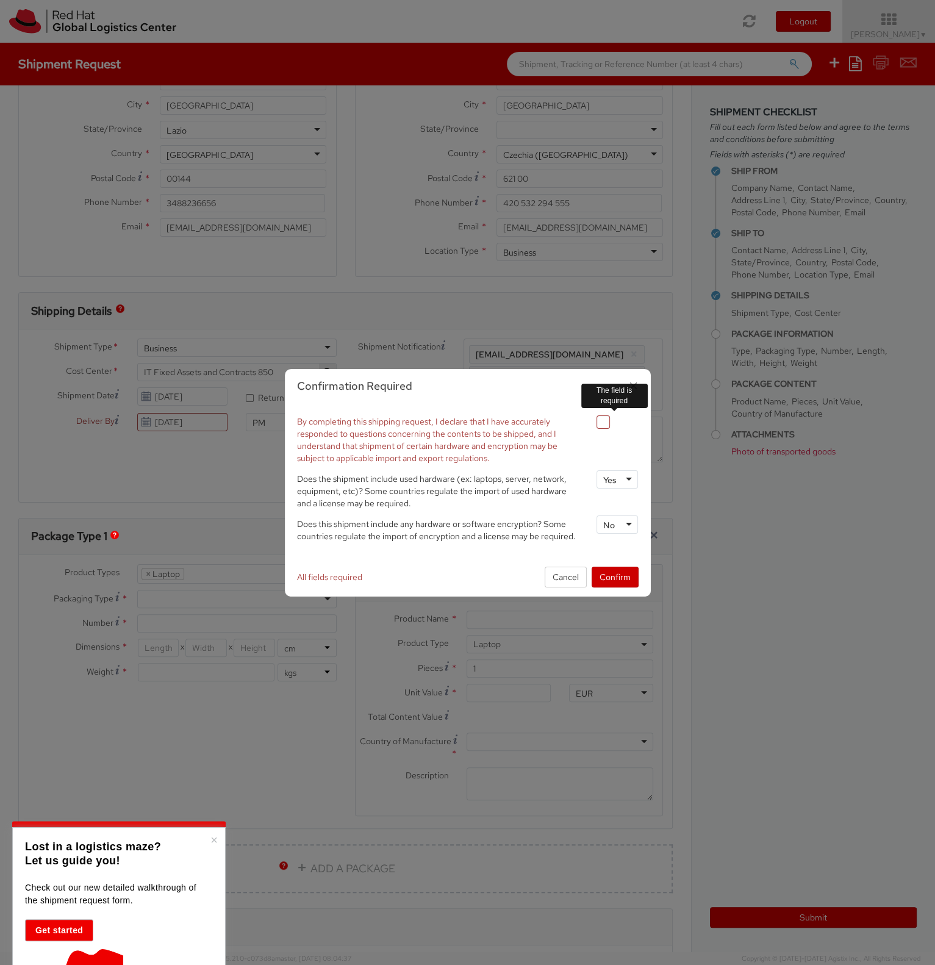
click at [594, 422] on div at bounding box center [617, 421] width 60 height 16
click at [604, 423] on label at bounding box center [603, 421] width 13 height 13
click at [593, 423] on input "checkbox" at bounding box center [589, 422] width 8 height 8
checkbox input "true"
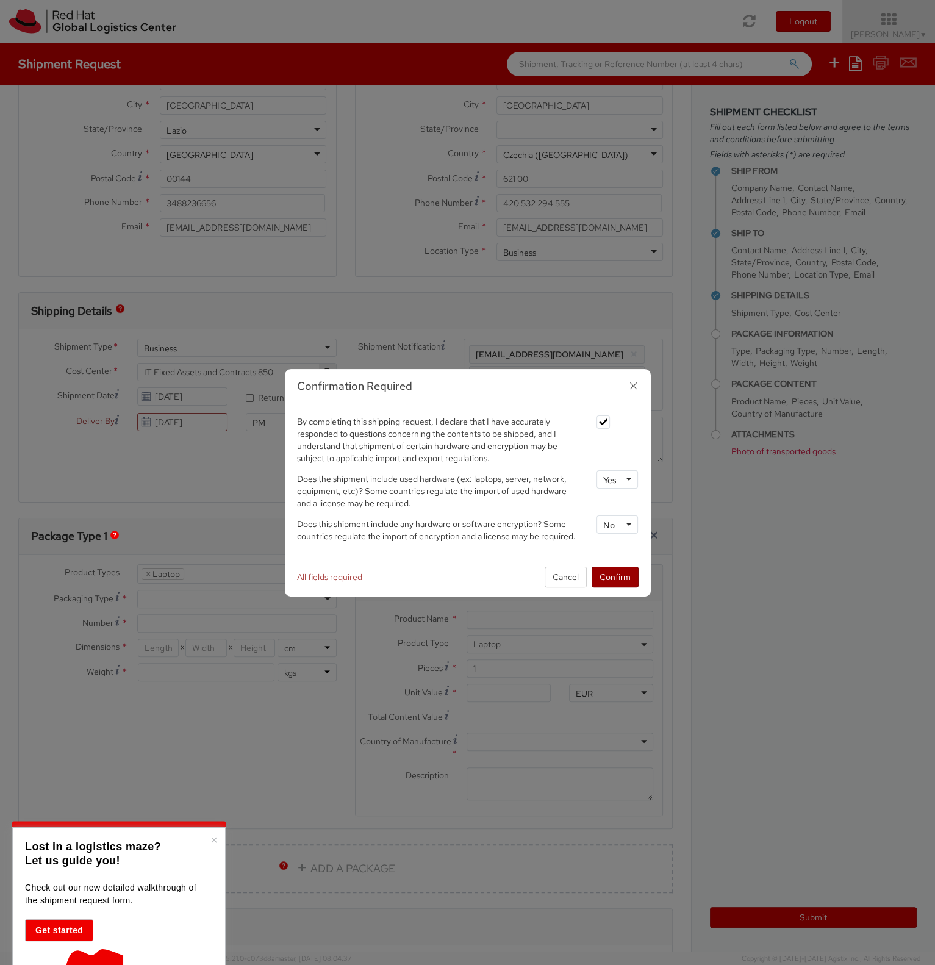
click at [616, 573] on button "Confirm" at bounding box center [615, 577] width 47 height 21
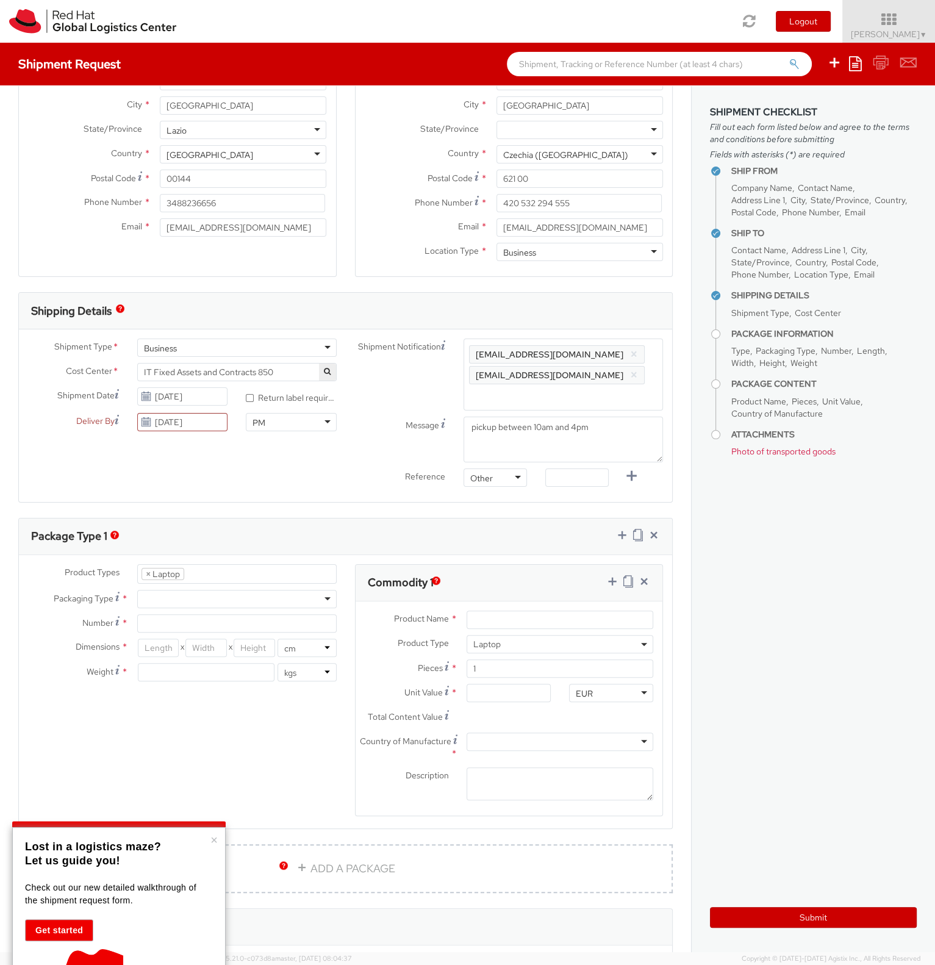
click at [162, 598] on div at bounding box center [236, 599] width 199 height 18
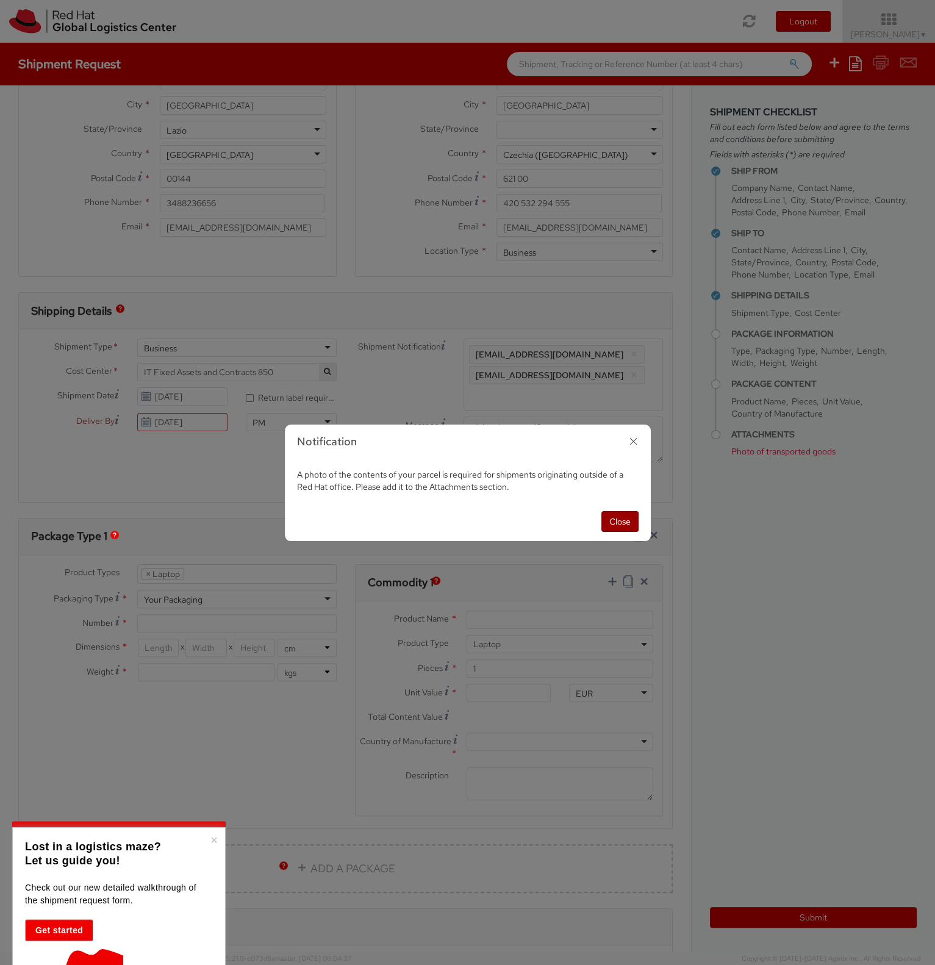
click at [618, 522] on button "Close" at bounding box center [619, 521] width 37 height 21
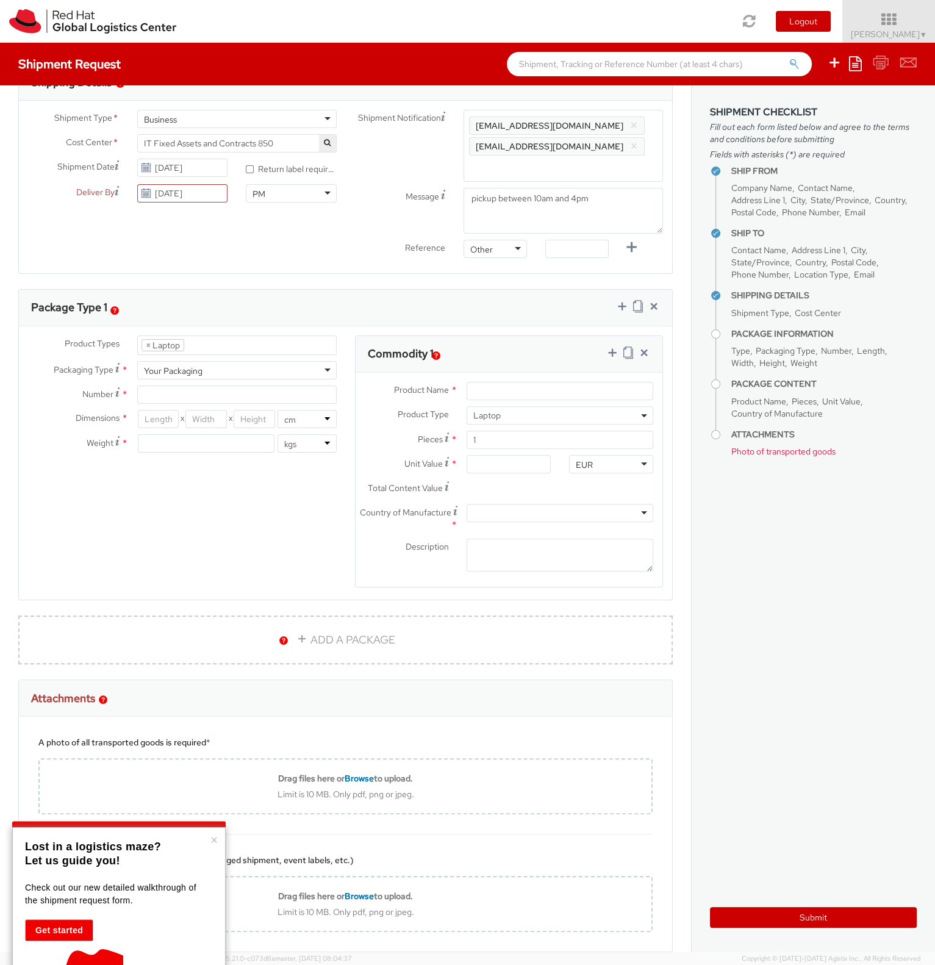
scroll to position [410, 0]
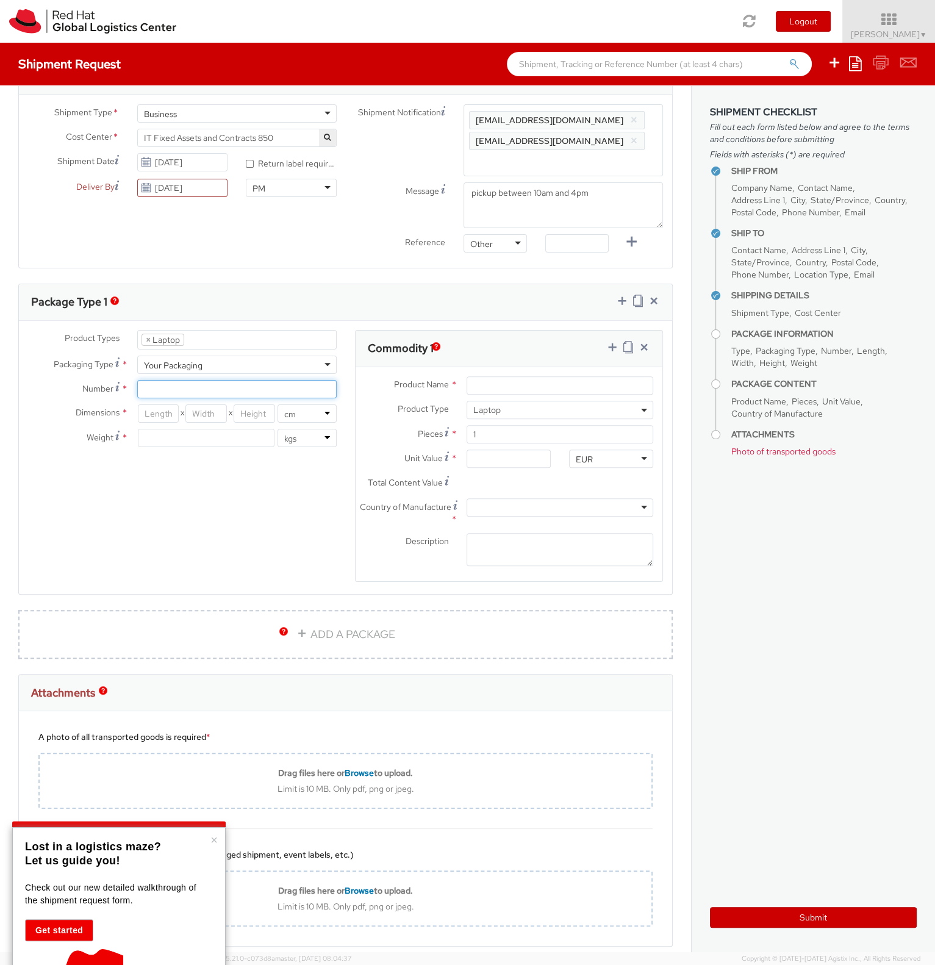
click at [188, 388] on input "Number *" at bounding box center [236, 389] width 199 height 18
type input "1"
drag, startPoint x: 185, startPoint y: 468, endPoint x: 187, endPoint y: 456, distance: 12.3
click at [187, 469] on div "Product Types * Documents Docking Station Laptop Monitor Other Hardware Server …" at bounding box center [345, 464] width 653 height 268
click at [160, 409] on input "number" at bounding box center [158, 413] width 41 height 18
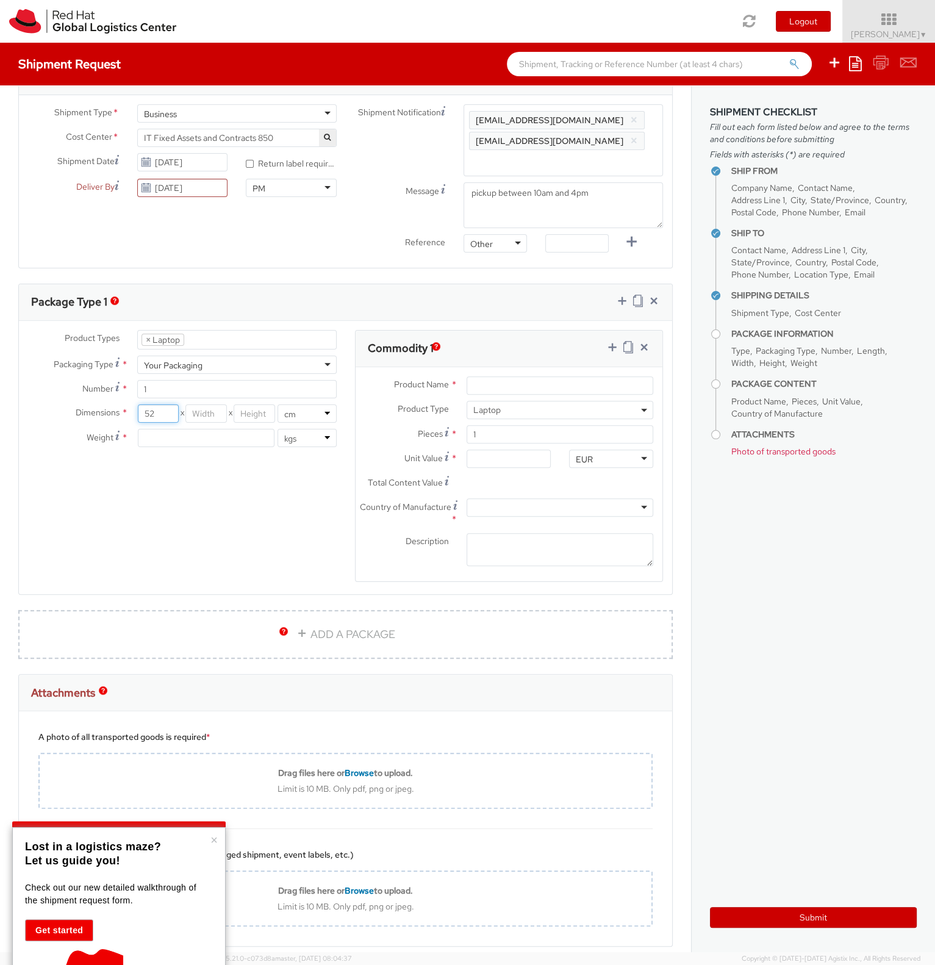
type input "52"
click at [179, 415] on span "X" at bounding box center [182, 413] width 7 height 18
click at [203, 423] on div "Dimensions * 52 X X in cm Weight * lbs kgs" at bounding box center [182, 428] width 327 height 49
type input "33"
drag, startPoint x: 252, startPoint y: 419, endPoint x: 248, endPoint y: 413, distance: 7.4
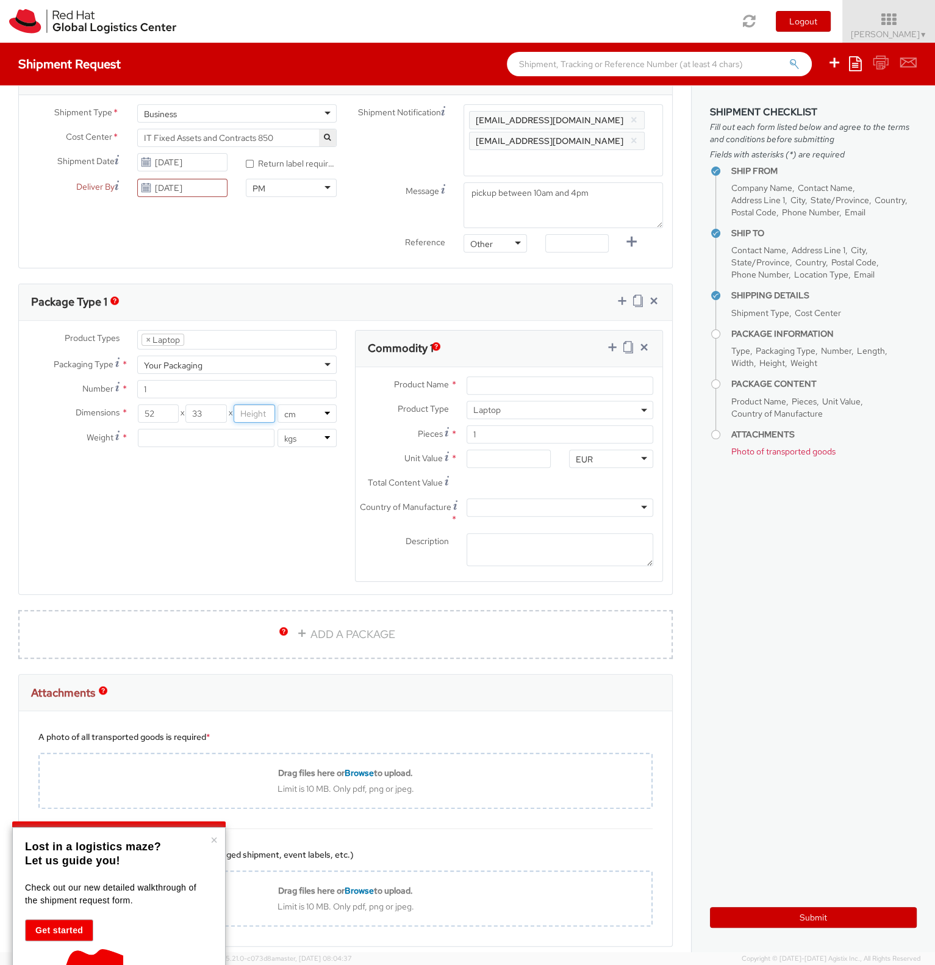
click at [248, 413] on input "number" at bounding box center [254, 413] width 41 height 18
type input "8"
click at [195, 441] on input "number" at bounding box center [206, 438] width 137 height 18
type input "2"
click at [223, 492] on div "Product Types * Documents Docking Station Laptop Monitor Other Hardware Server …" at bounding box center [345, 464] width 653 height 268
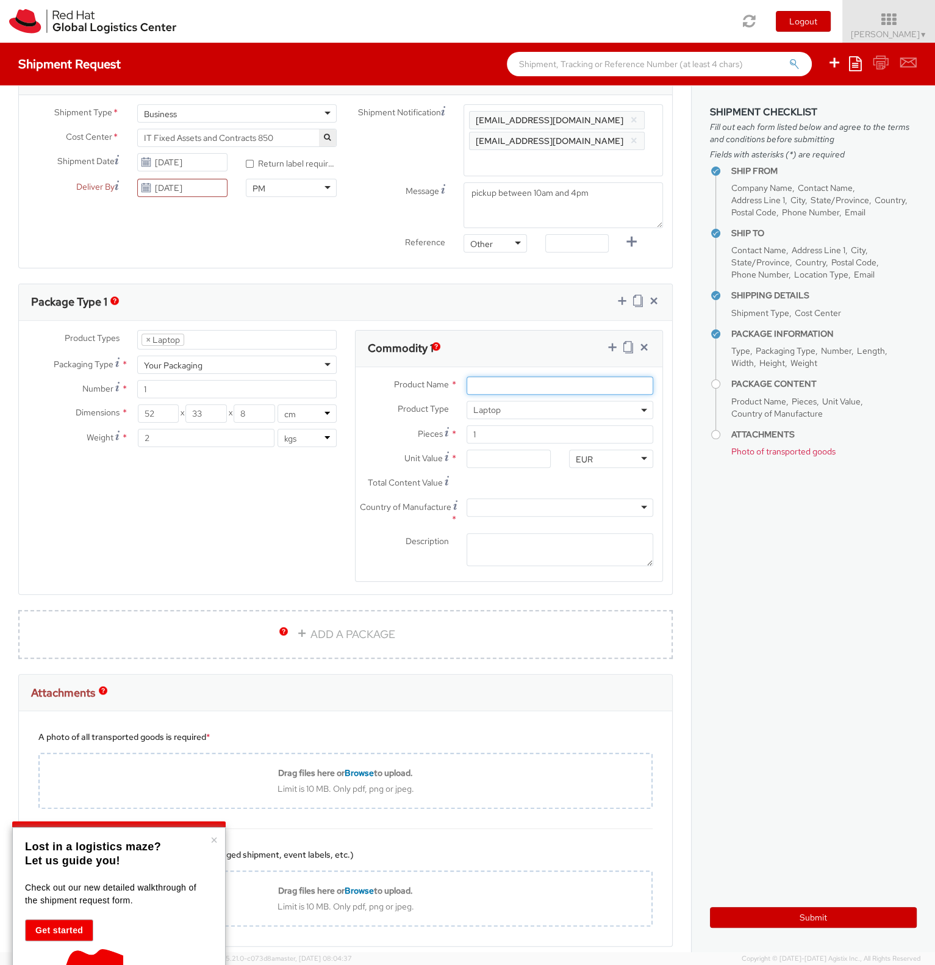
click at [482, 382] on input "Product Name *" at bounding box center [560, 385] width 187 height 18
type input "Lenovo P1 Gen3"
click at [480, 462] on input "Unit Value *" at bounding box center [509, 459] width 84 height 18
click at [493, 487] on input "Total Content Value *" at bounding box center [509, 483] width 84 height 18
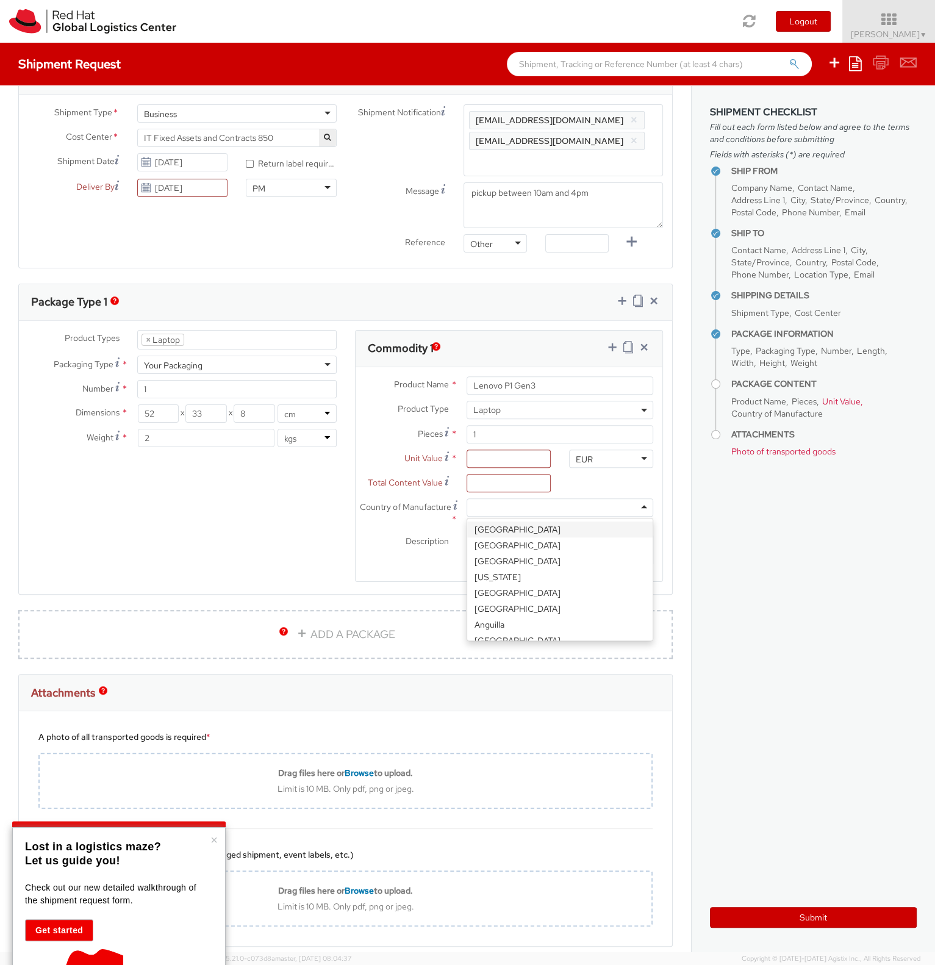
click at [481, 507] on div at bounding box center [560, 507] width 187 height 18
type input "chin"
click at [512, 536] on div "[GEOGRAPHIC_DATA]" at bounding box center [558, 529] width 183 height 22
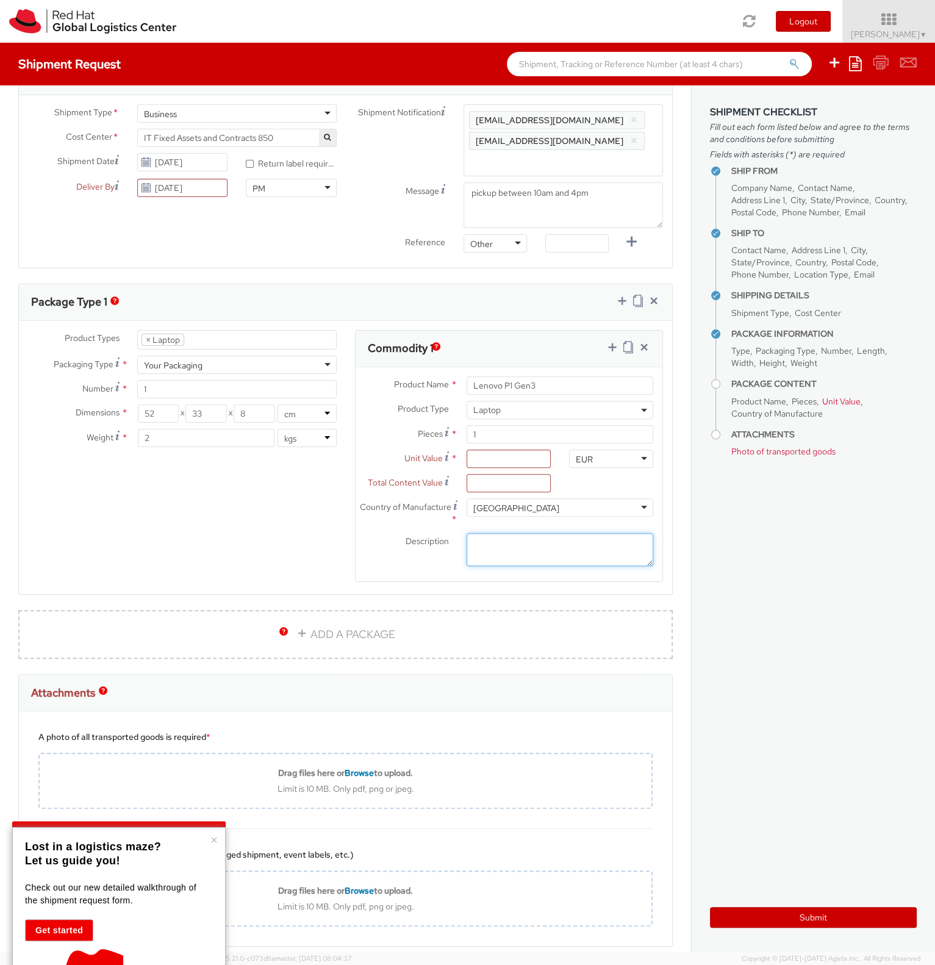
click at [509, 542] on textarea "Description *" at bounding box center [560, 550] width 187 height 34
type textarea "broken laptop"
click at [450, 564] on div "Description * broken laptop" at bounding box center [509, 550] width 307 height 34
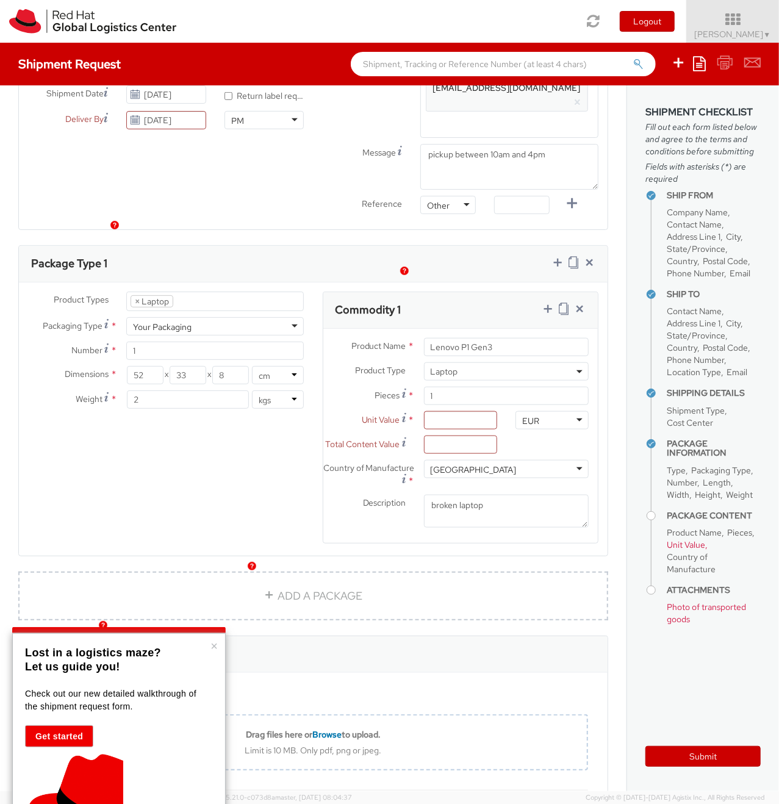
scroll to position [484, 0]
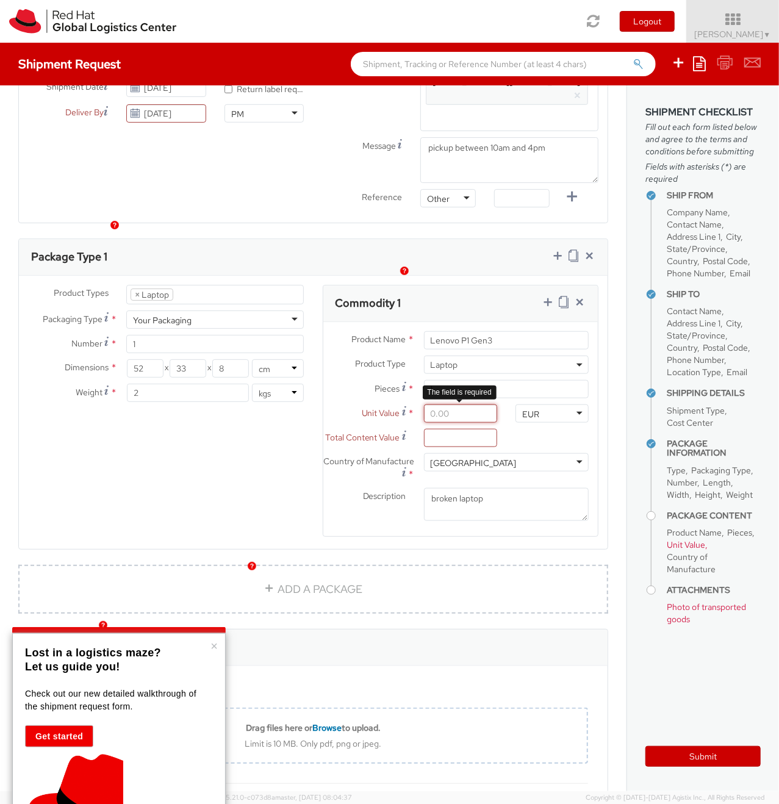
click at [453, 404] on input "Unit Value *" at bounding box center [460, 413] width 73 height 18
type input "5.00"
type input "50.00"
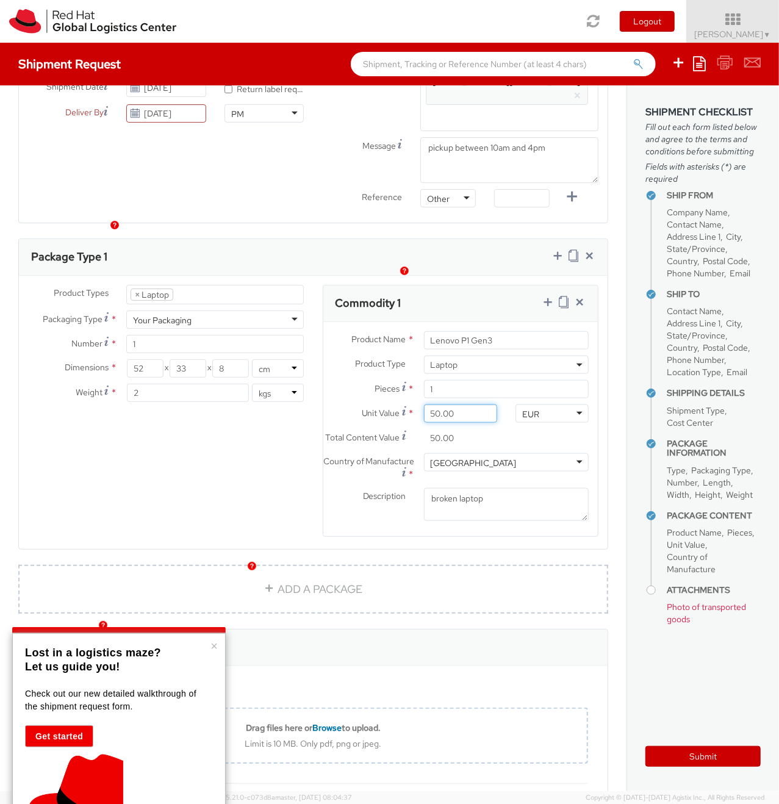
type input "500.00"
drag, startPoint x: 483, startPoint y: 478, endPoint x: 398, endPoint y: 477, distance: 84.8
click at [398, 488] on div "Description * broken laptop" at bounding box center [460, 505] width 275 height 34
click at [226, 428] on div "Product Types * Documents Docking Station Laptop Monitor Other Hardware Server …" at bounding box center [313, 419] width 589 height 268
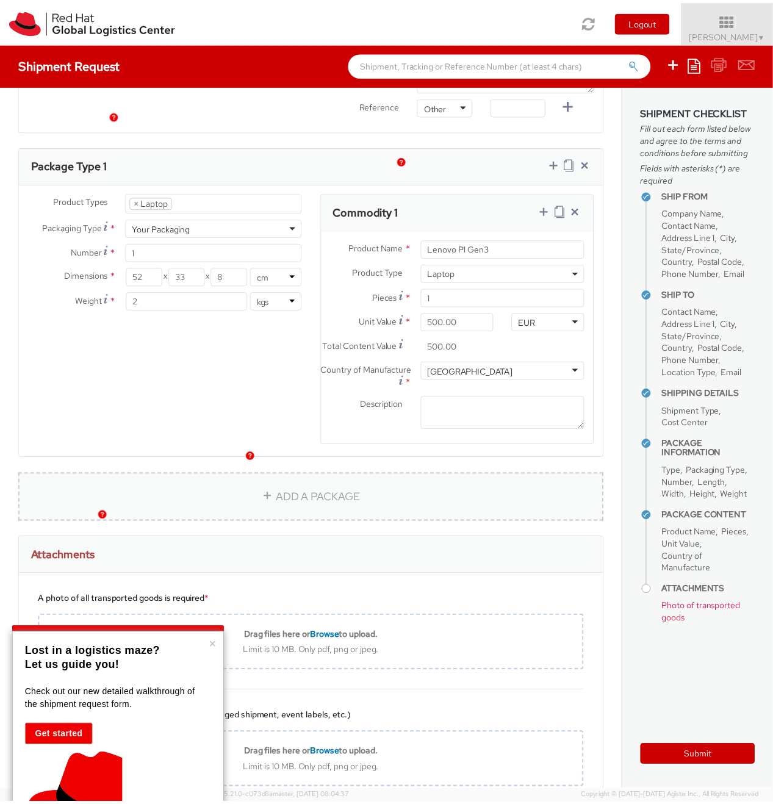
scroll to position [636, 0]
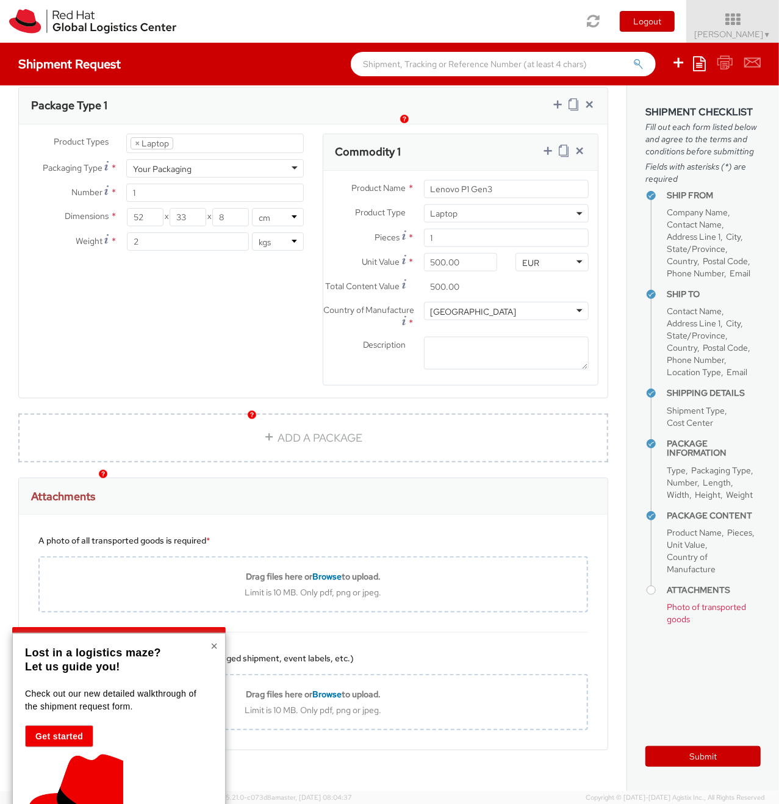
click at [218, 640] on div "× Lost in a logistics maze? Let us guide you! Check out our new detailed walkth…" at bounding box center [118, 769] width 213 height 272
click at [214, 646] on button "×" at bounding box center [213, 646] width 7 height 12
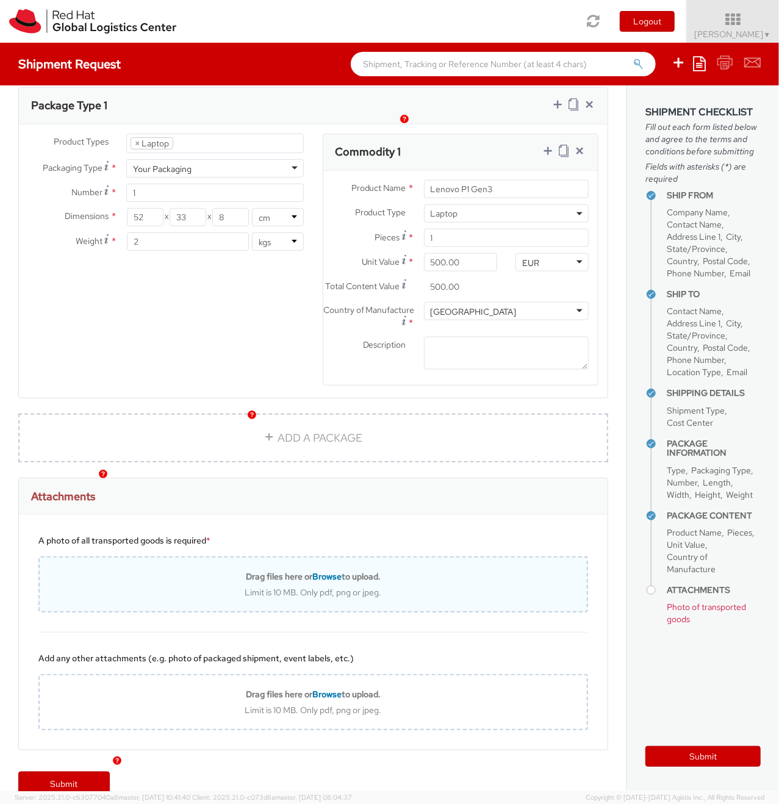
click at [326, 571] on span "Browse" at bounding box center [326, 576] width 29 height 11
type input "C:\fakepath\WhatsApp Image [DATE] 19.50.49 (1).jpeg"
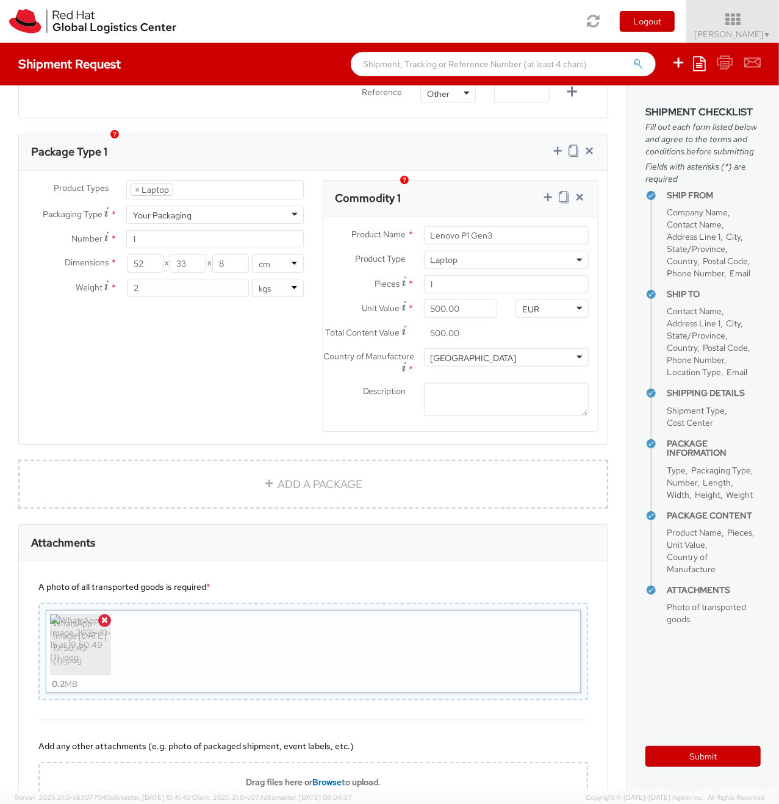
scroll to position [677, 0]
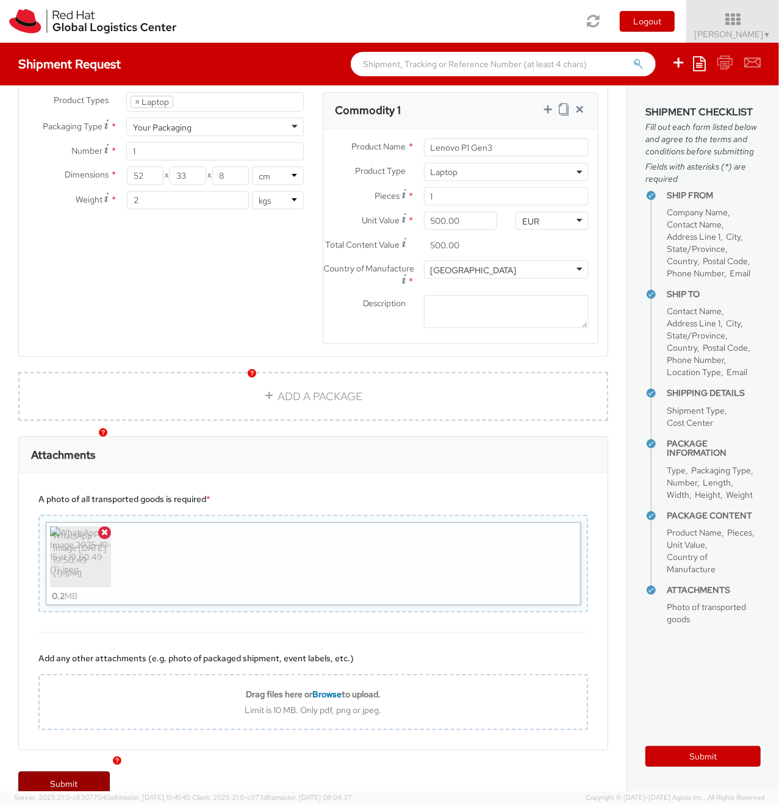
click at [74, 772] on link "Submit" at bounding box center [63, 784] width 91 height 24
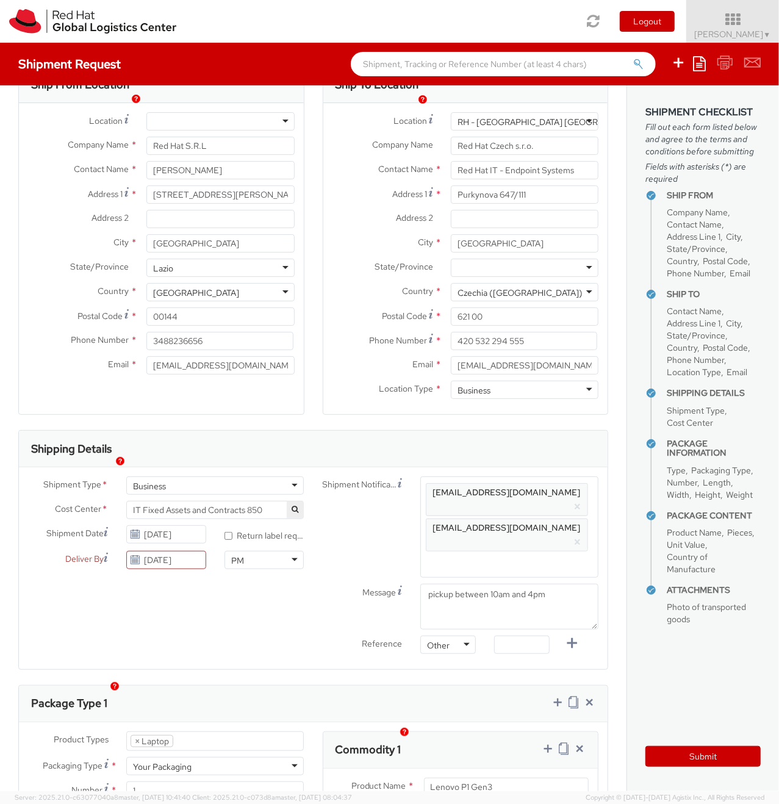
scroll to position [195, 0]
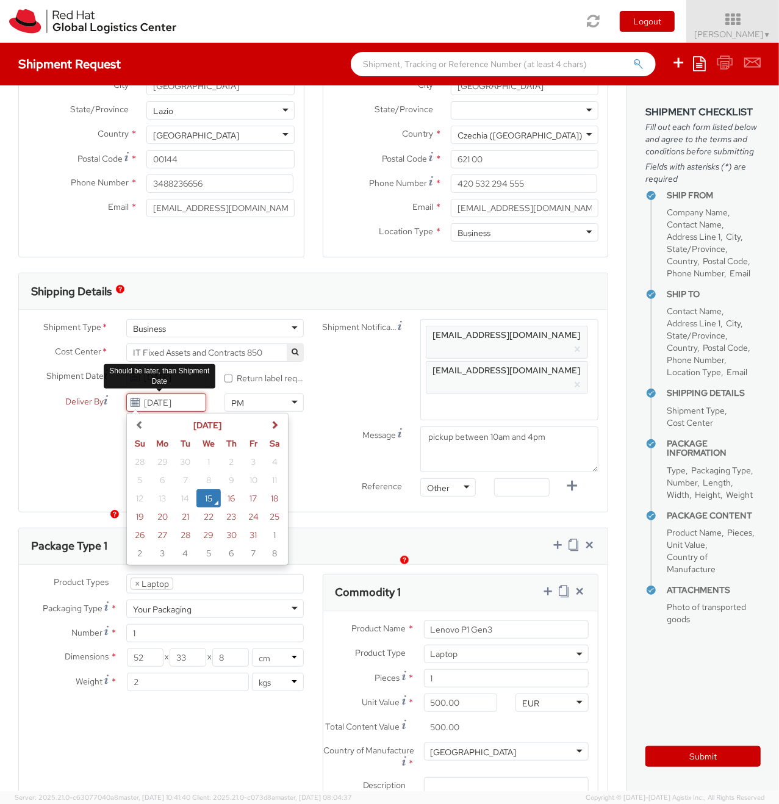
click at [159, 400] on input "[DATE]" at bounding box center [166, 402] width 80 height 18
click at [256, 531] on td "31" at bounding box center [253, 535] width 22 height 18
type input "[DATE]"
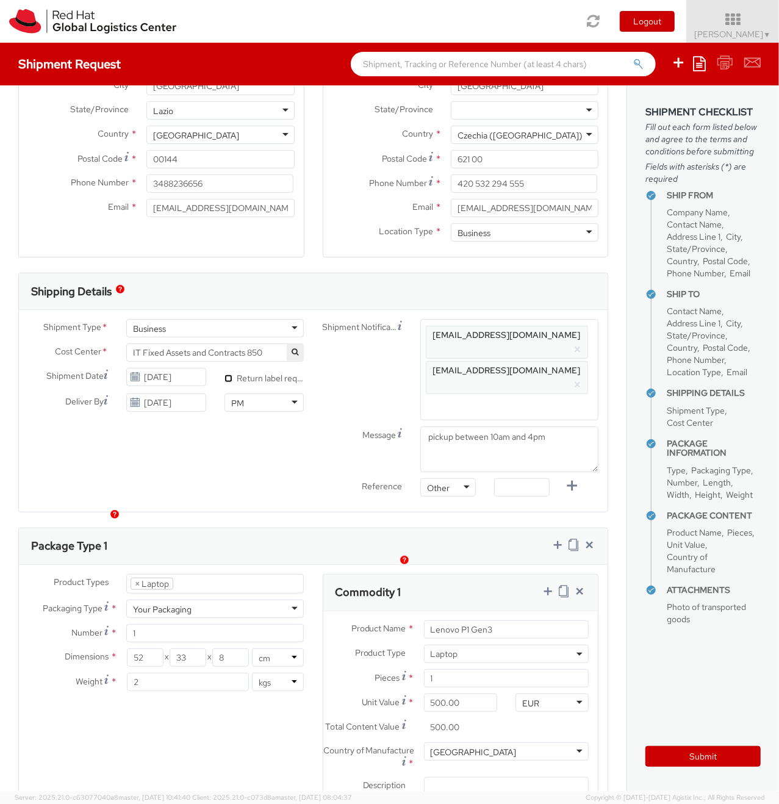
click at [226, 378] on input "* Return label required" at bounding box center [228, 379] width 8 height 8
click at [227, 375] on input "* Return label required" at bounding box center [228, 379] width 8 height 8
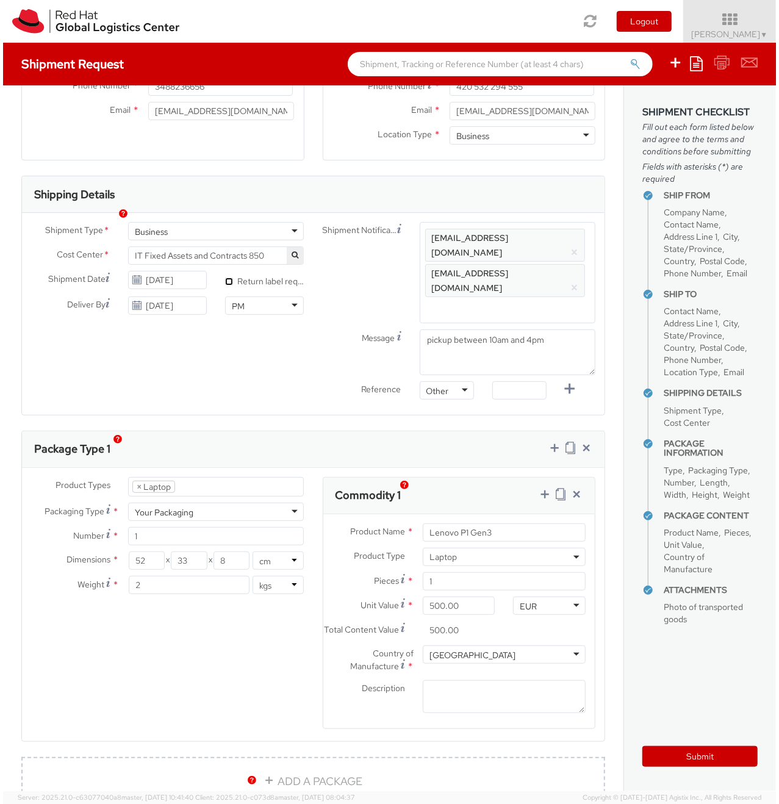
scroll to position [213, 0]
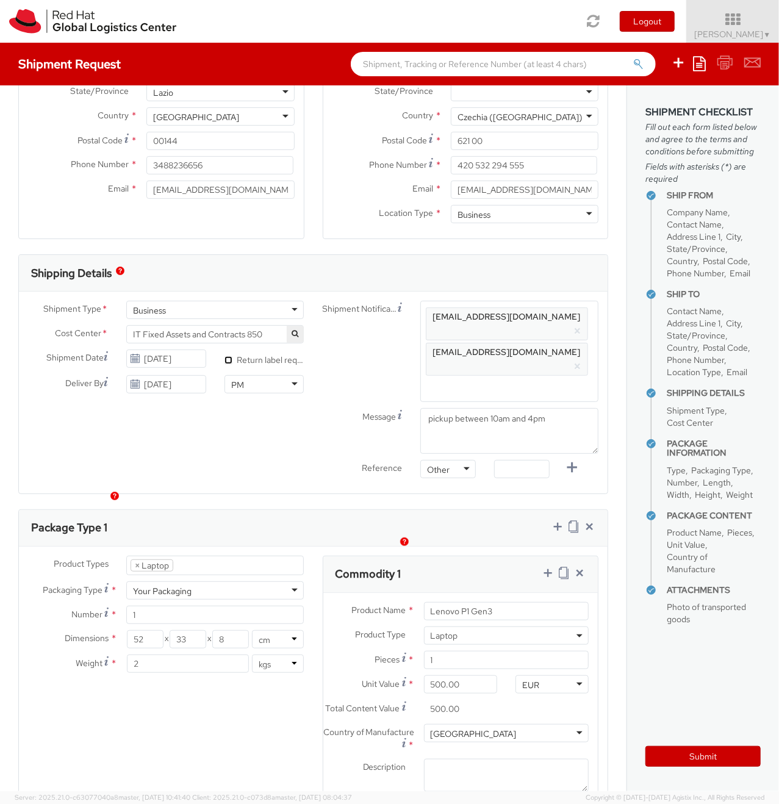
click at [224, 360] on input "* Return label required" at bounding box center [228, 360] width 8 height 8
checkbox input "true"
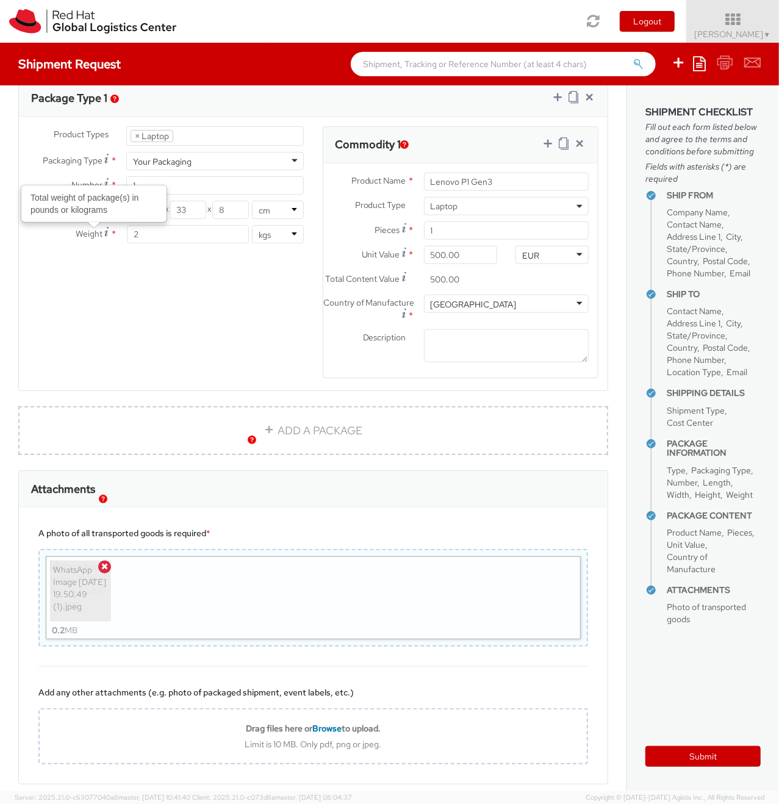
scroll to position [677, 0]
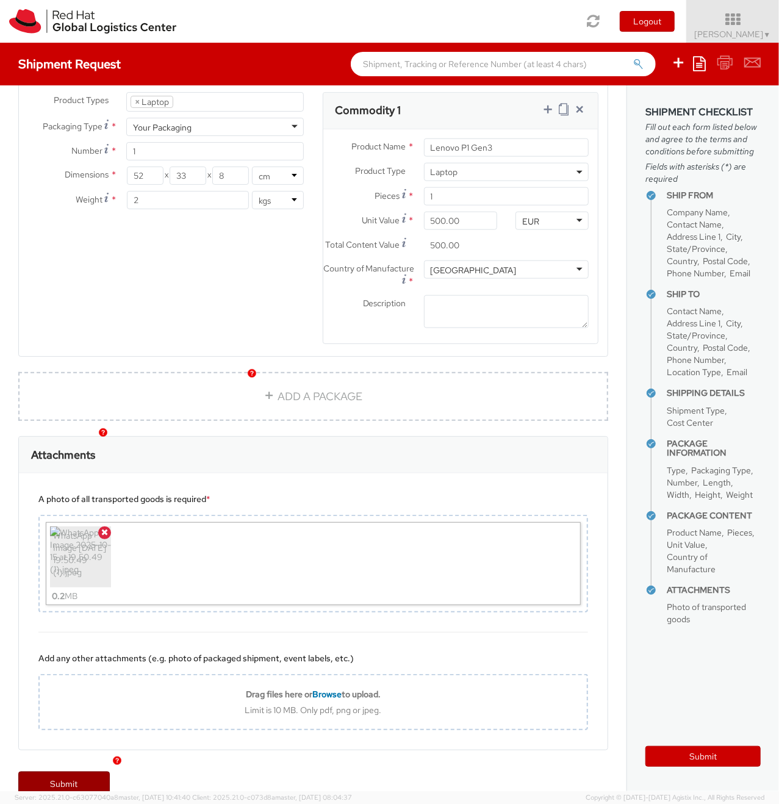
click at [70, 772] on link "Submit" at bounding box center [63, 784] width 91 height 24
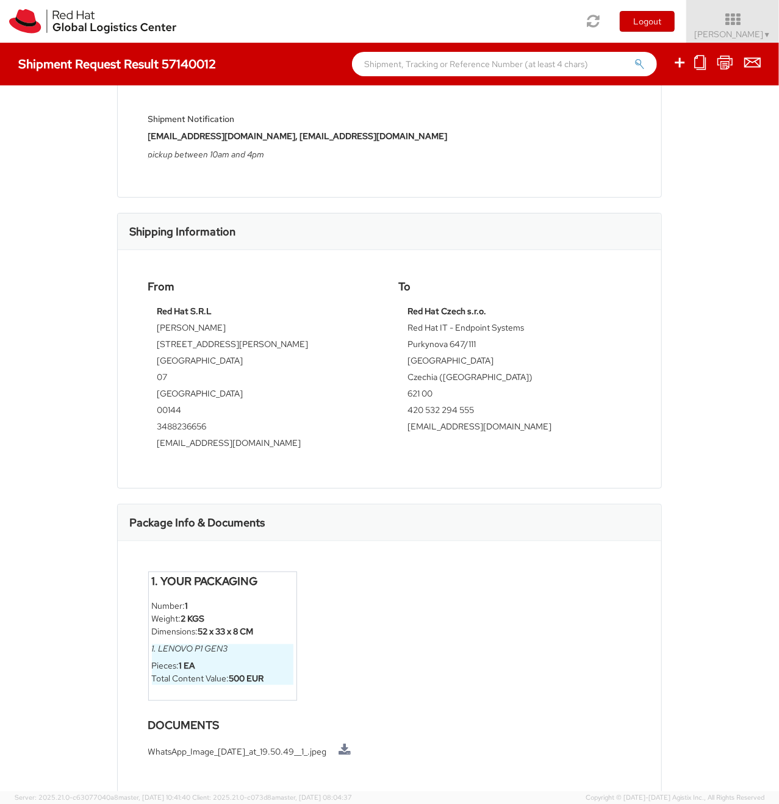
scroll to position [333, 0]
